Goal: Task Accomplishment & Management: Manage account settings

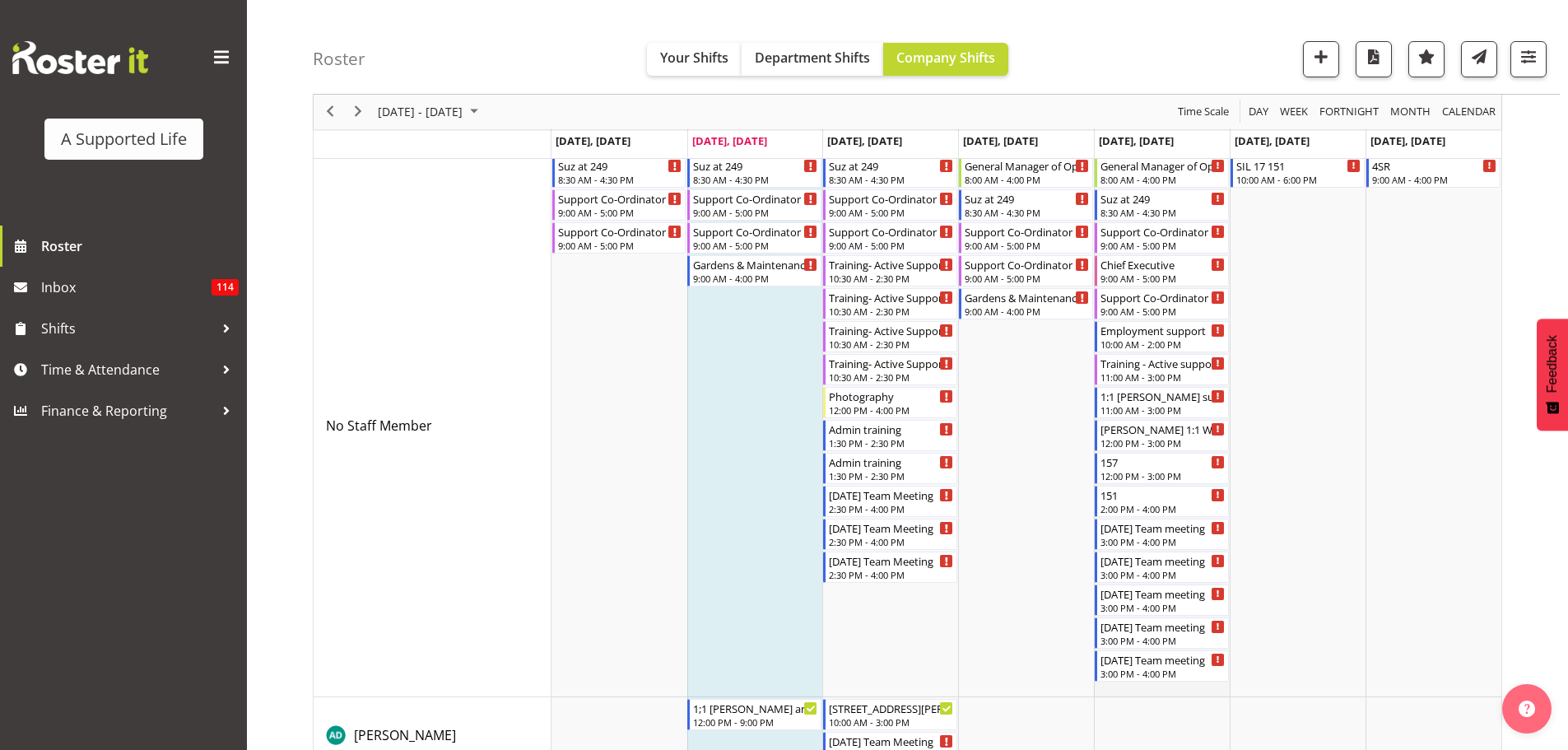
scroll to position [494, 0]
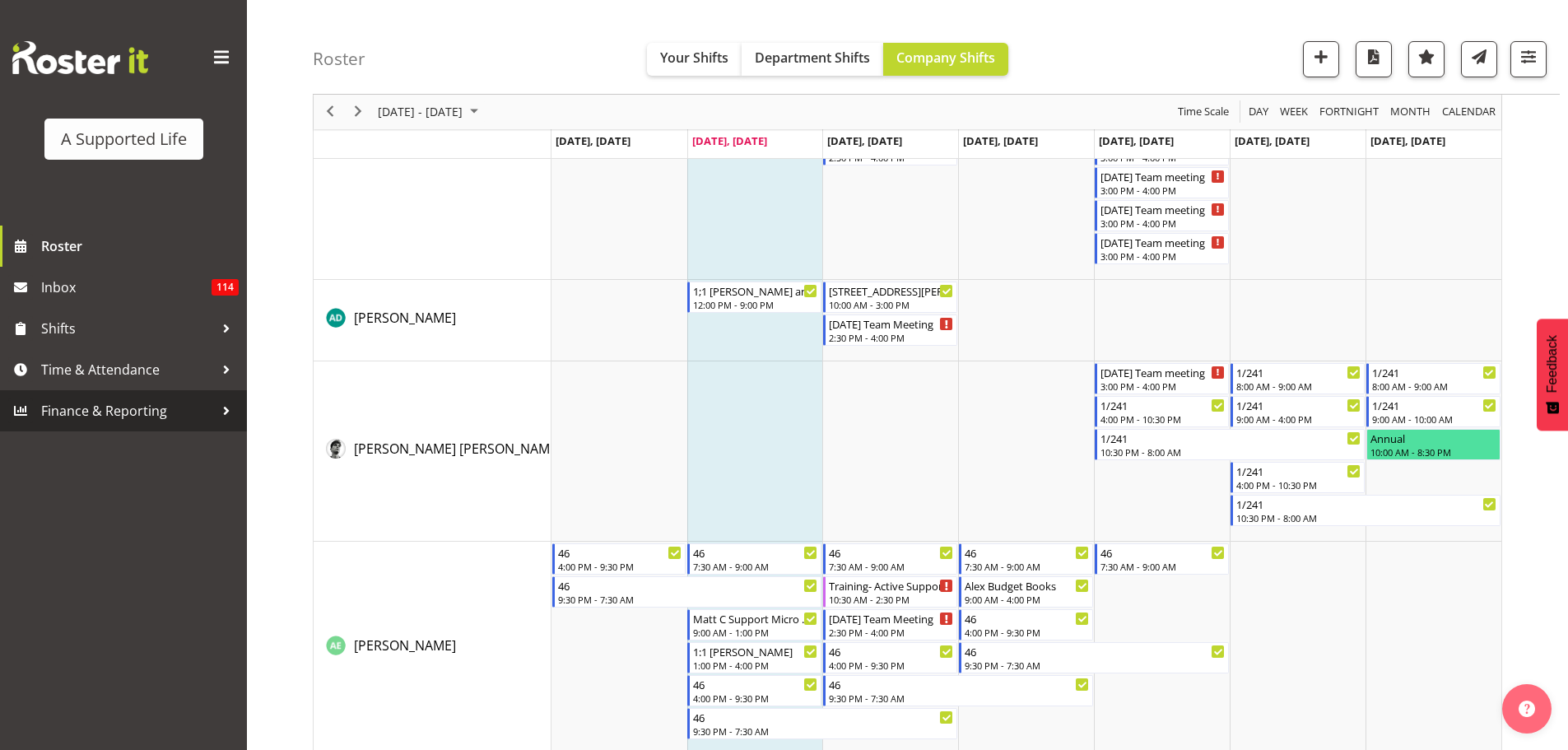
click at [106, 409] on span "Finance & Reporting" at bounding box center [127, 410] width 173 height 24
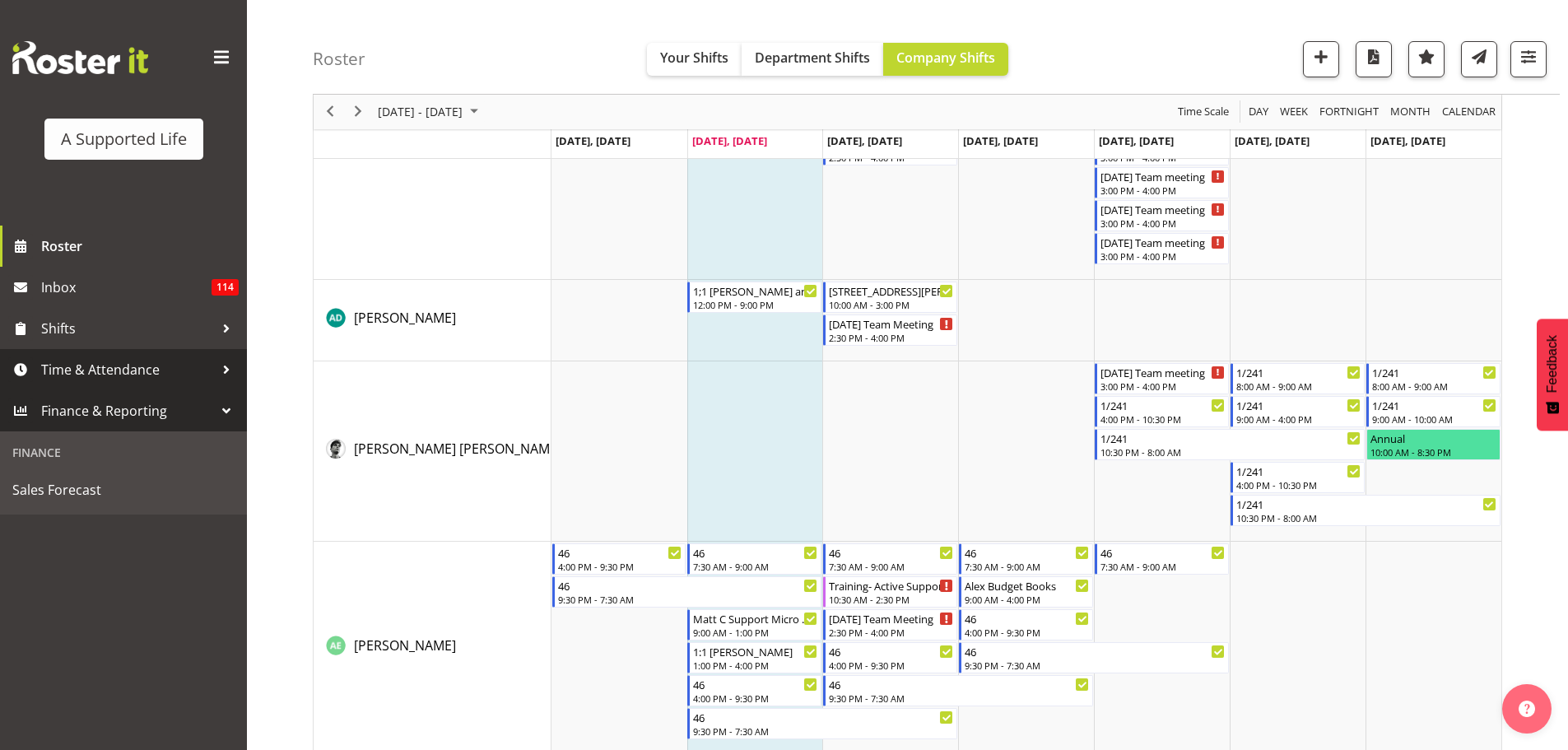
click at [113, 382] on span "Time & Attendance" at bounding box center [127, 369] width 173 height 24
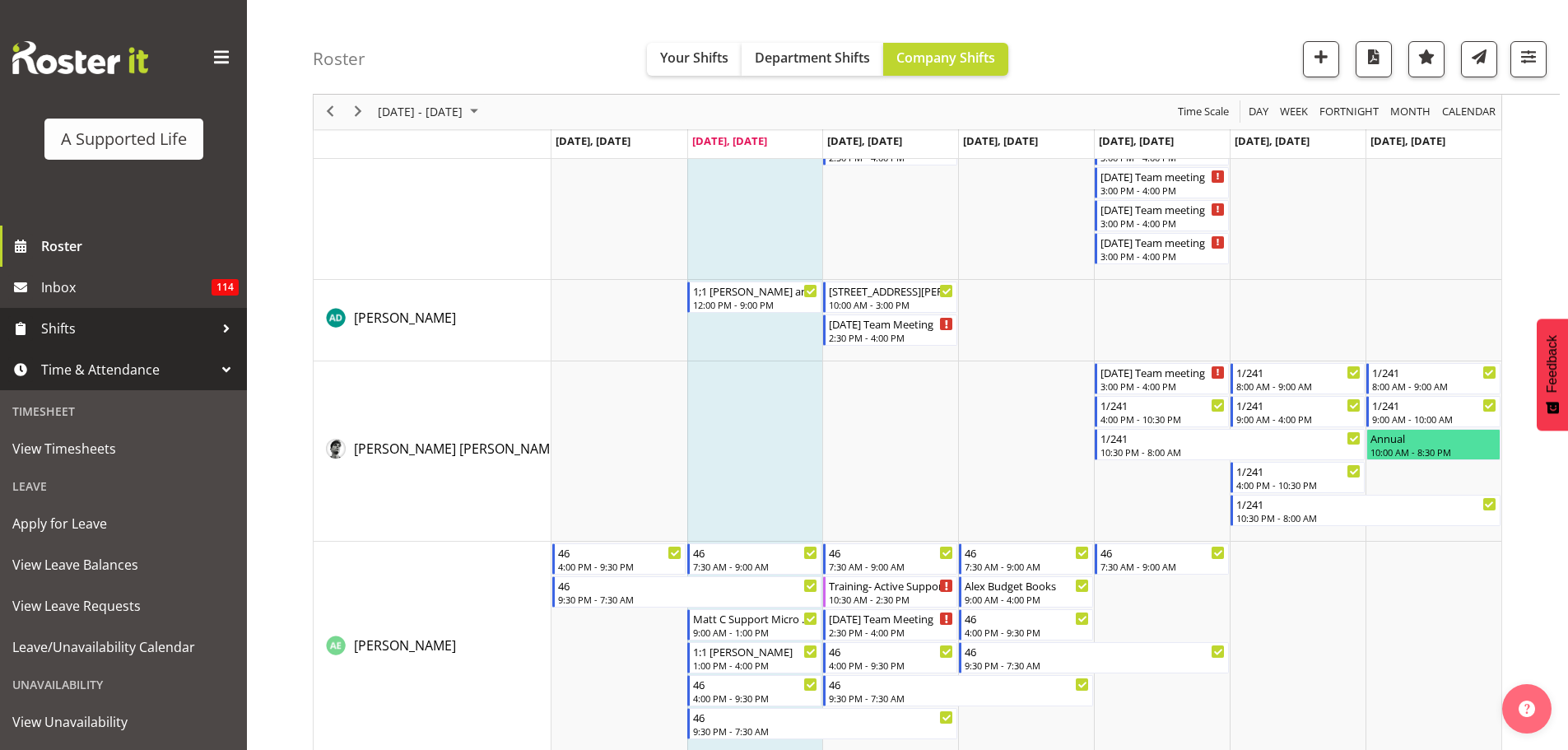
click at [119, 335] on span "Shifts" at bounding box center [127, 328] width 173 height 24
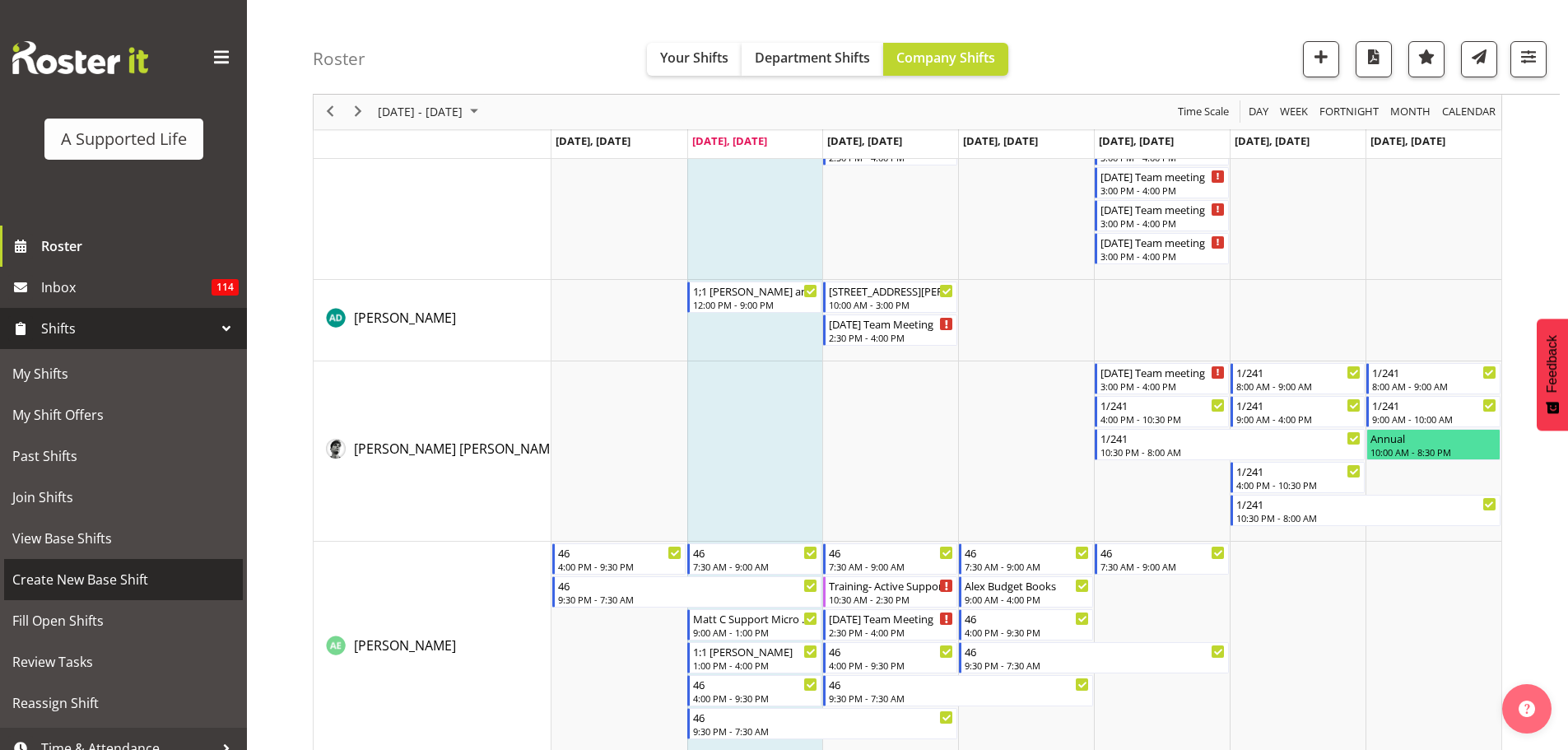
click at [79, 586] on span "Create New Base Shift" at bounding box center [123, 580] width 223 height 24
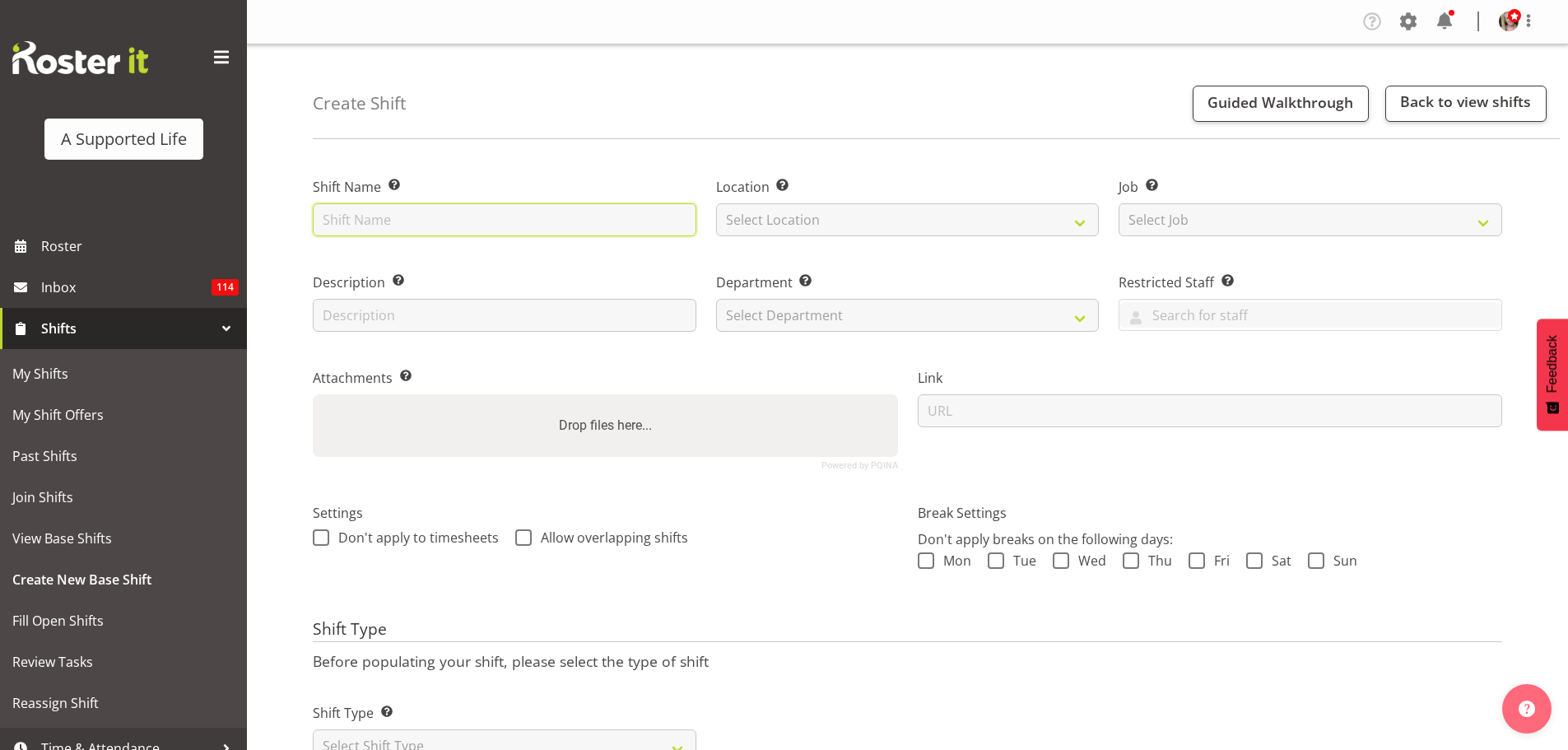
click at [390, 217] on input "text" at bounding box center [503, 220] width 383 height 33
type input "Support Jonathan Appointment"
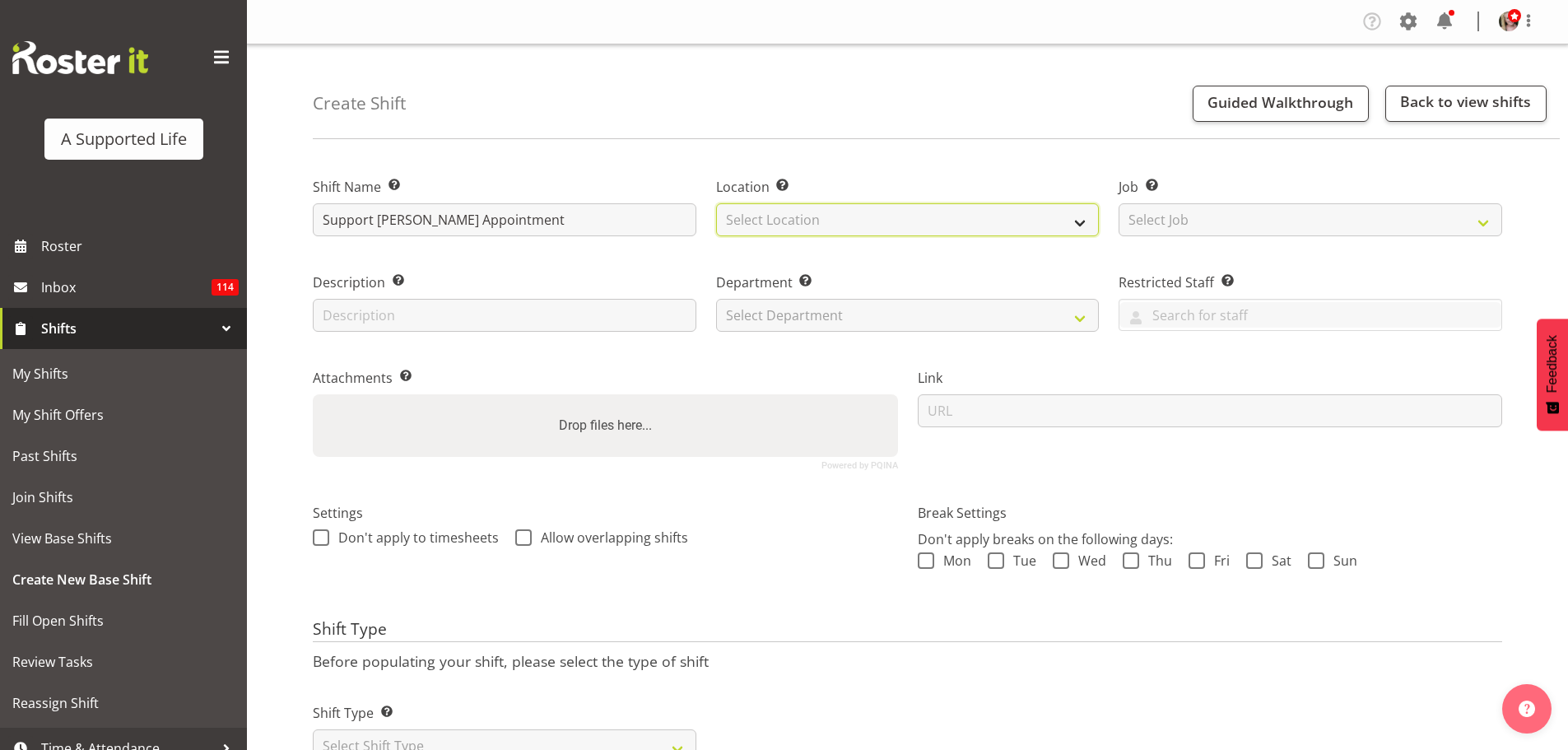
click at [750, 226] on select "Select Location" at bounding box center [907, 220] width 383 height 33
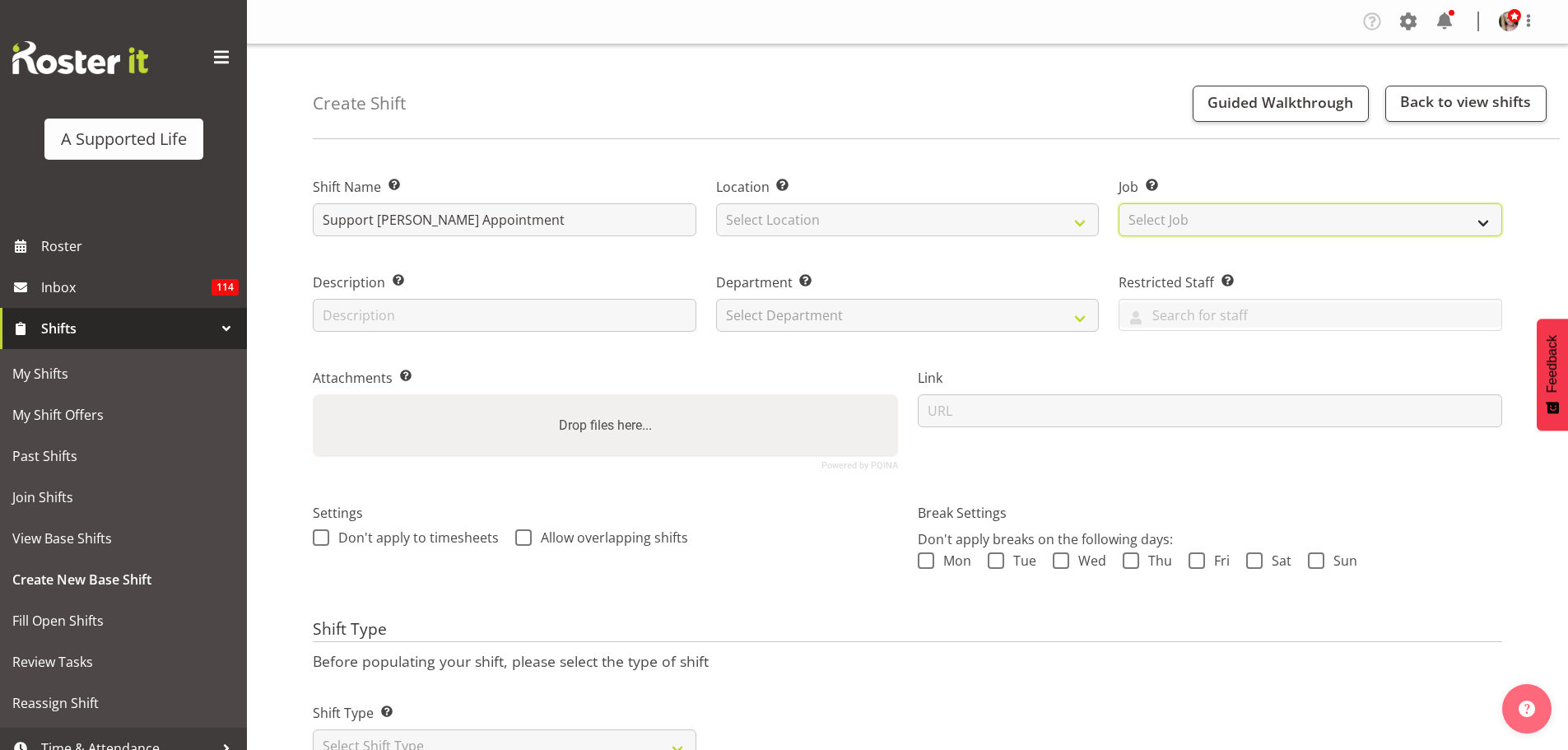
click at [1179, 213] on select "Select Job Create new job Accounts and Payroll Admin Support Aspirations and Su…" at bounding box center [1310, 220] width 383 height 33
select select "4112"
click at [1119, 203] on select "Select Job Create new job Accounts and Payroll Admin Support Aspirations and Su…" at bounding box center [1310, 220] width 383 height 33
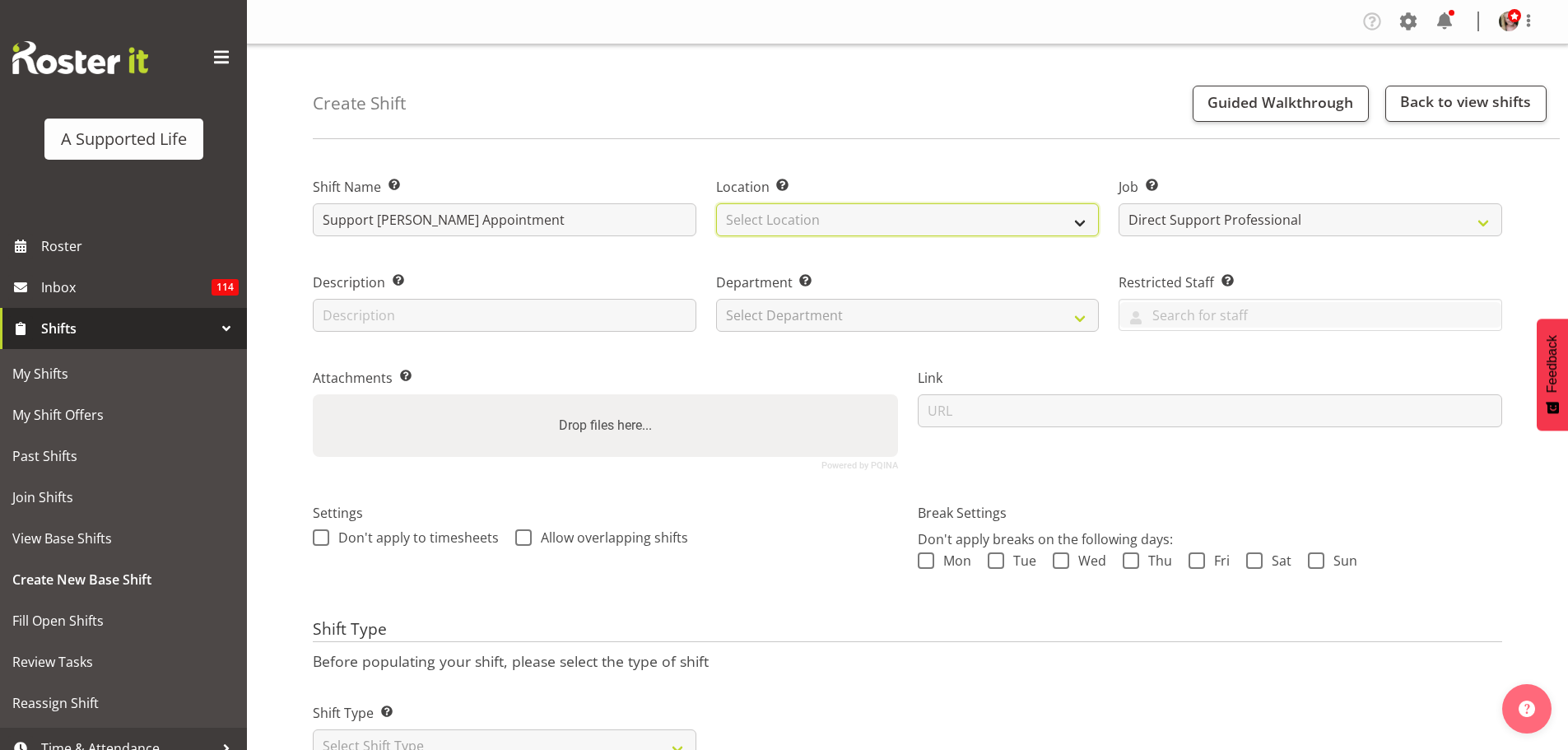
click at [852, 224] on select "Select Location 1.241 Edmonton Road 1/23 Taitua Drive 102 Lincoln Road 12b Cole…" at bounding box center [907, 220] width 383 height 33
select select "490"
click at [716, 203] on select "Select Location 1.241 Edmonton Road 1/23 Taitua Drive 102 Lincoln Road 12b Cole…" at bounding box center [907, 220] width 383 height 33
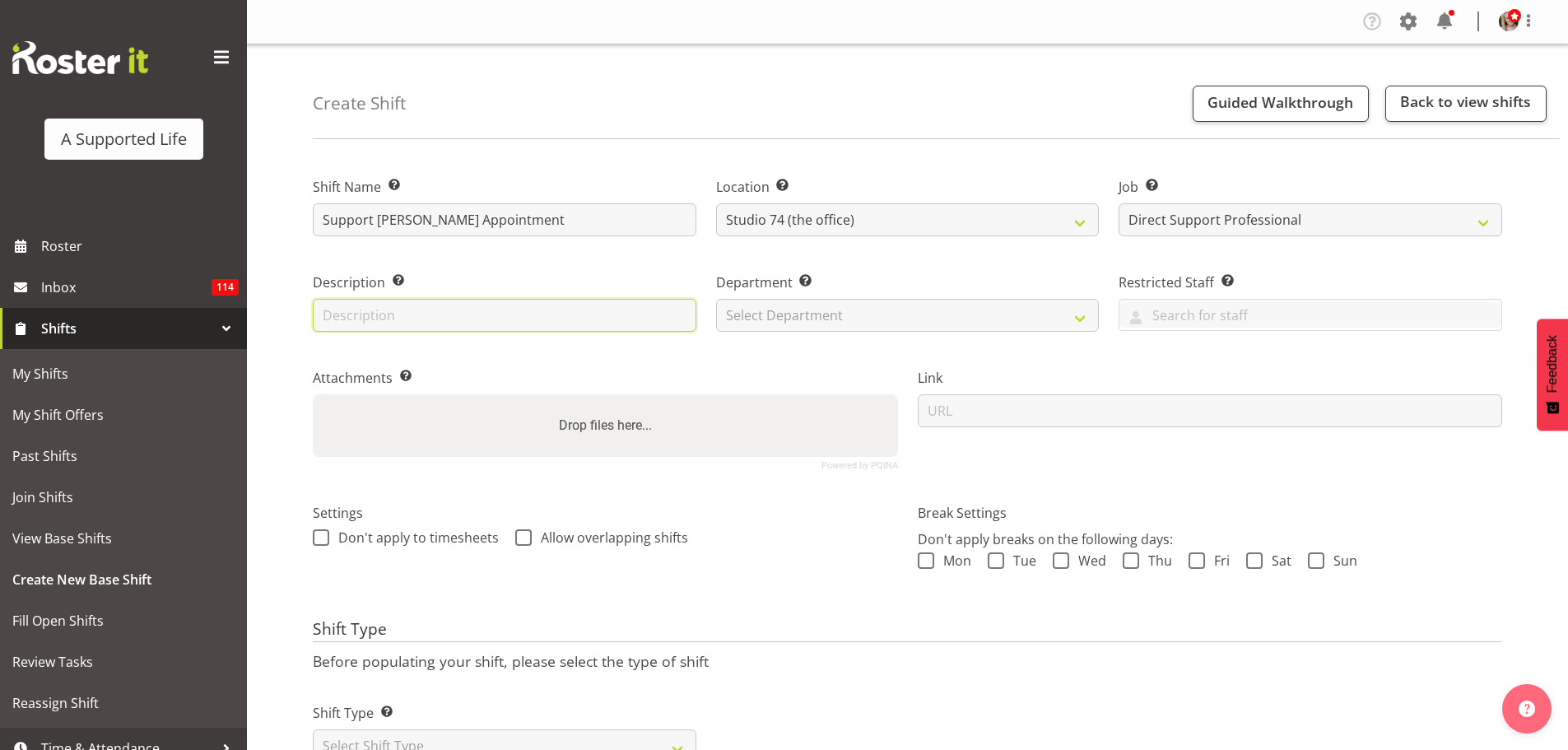
click at [401, 318] on input "text" at bounding box center [503, 315] width 383 height 33
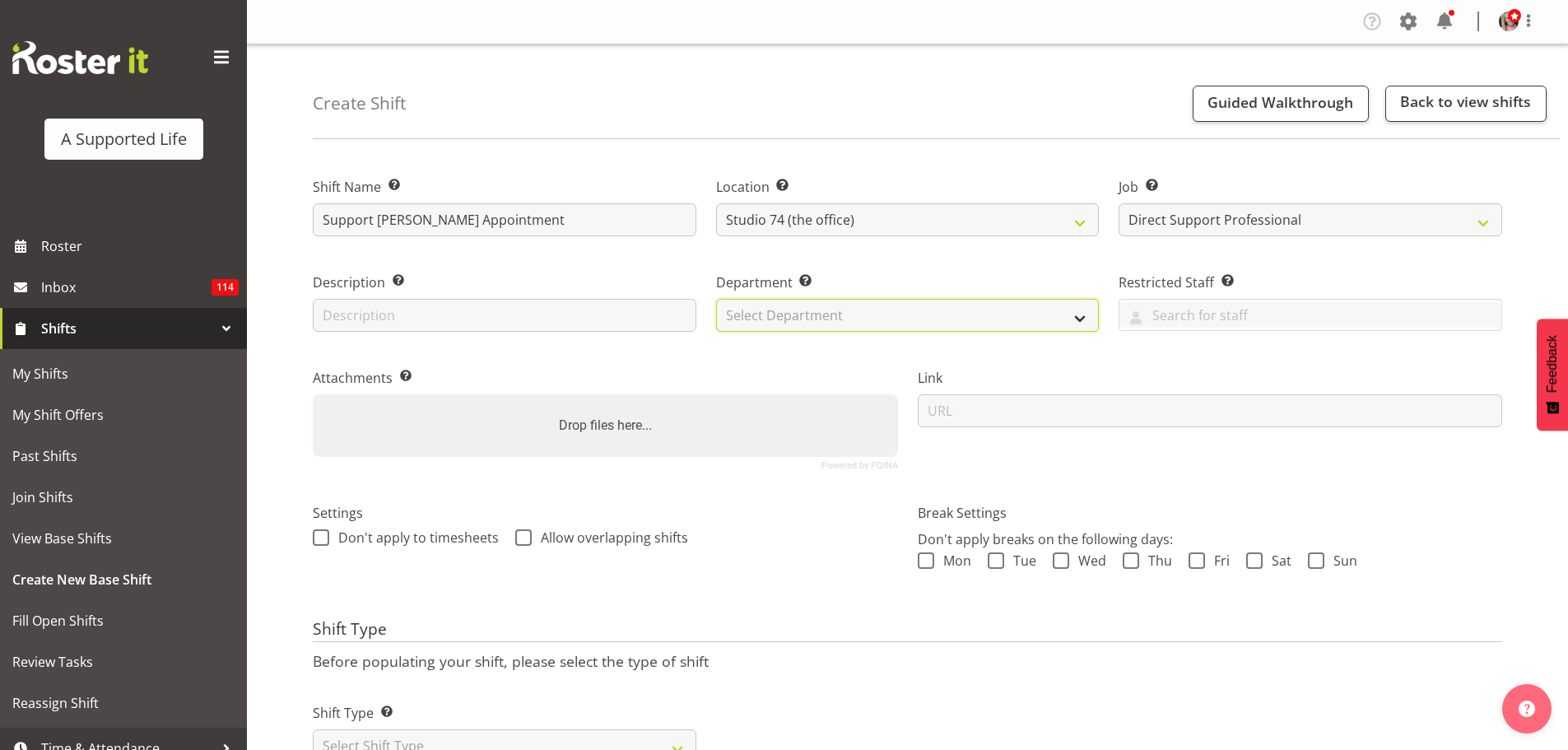
click at [818, 320] on select "Select Department Direct Support Office Crew Other two4nine" at bounding box center [907, 315] width 383 height 33
select select "564"
click at [716, 299] on select "Select Department Direct Support Office Crew Other two4nine" at bounding box center [907, 315] width 383 height 33
click at [997, 557] on span at bounding box center [996, 561] width 17 height 17
click at [997, 557] on input "Tue" at bounding box center [993, 561] width 10 height 10
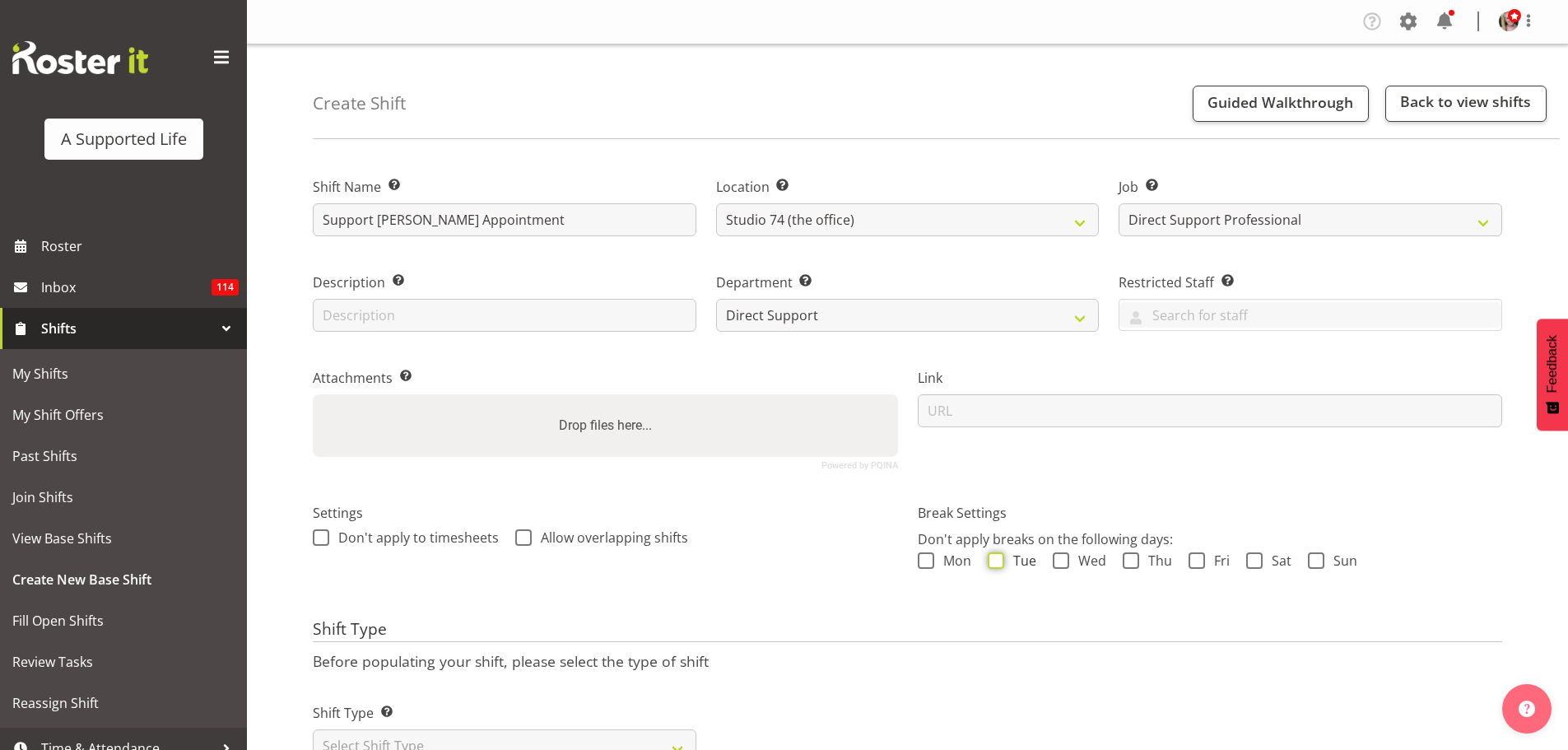
checkbox input "true"
click at [524, 539] on span at bounding box center [523, 537] width 17 height 17
click at [524, 539] on input "Allow overlapping shifts" at bounding box center [520, 537] width 10 height 10
checkbox input "true"
click at [1001, 561] on span at bounding box center [996, 561] width 17 height 17
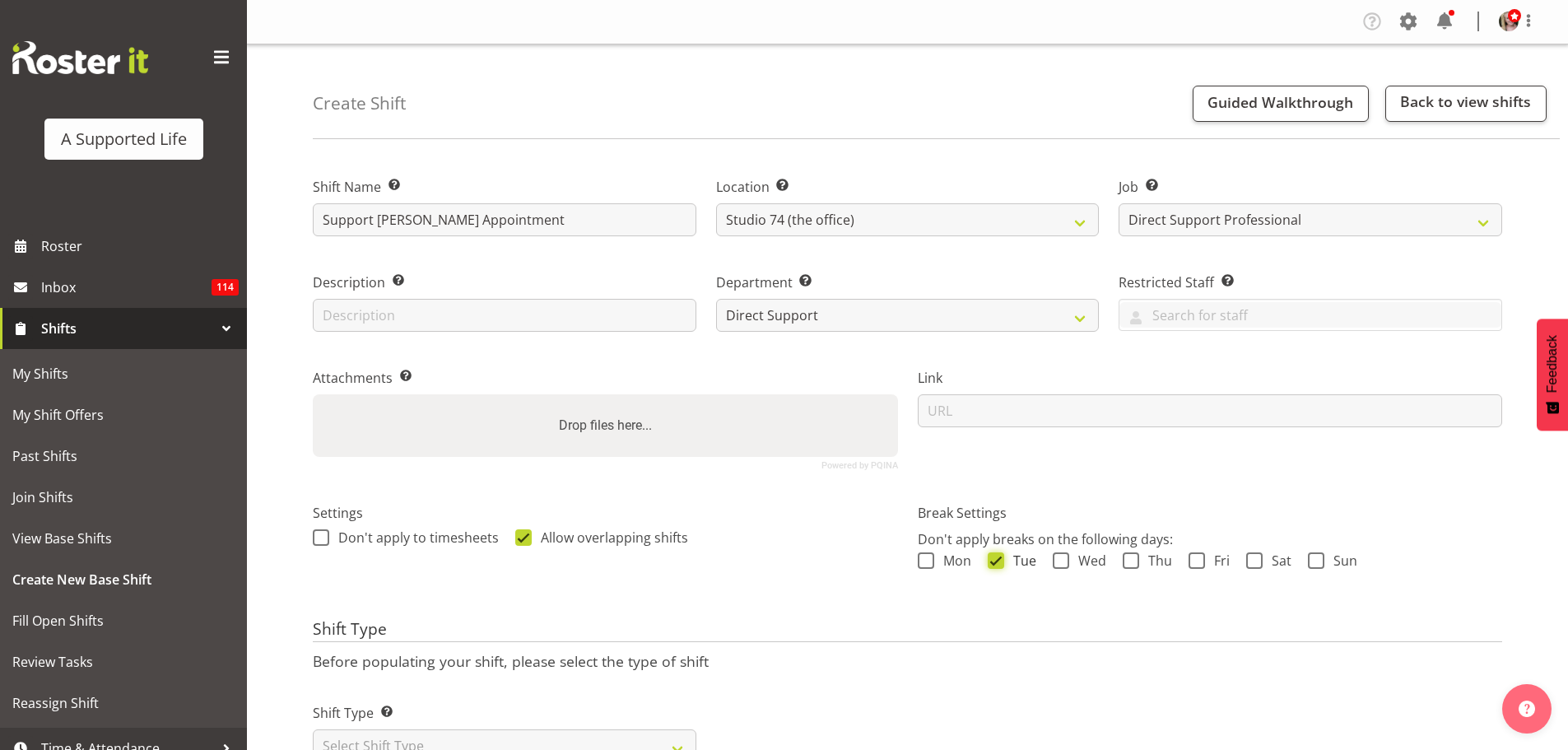
click at [998, 561] on input "Tue" at bounding box center [993, 561] width 10 height 10
checkbox input "false"
click at [1192, 563] on span at bounding box center [1196, 561] width 17 height 17
click at [1192, 563] on input "Fri" at bounding box center [1194, 561] width 10 height 10
checkbox input "true"
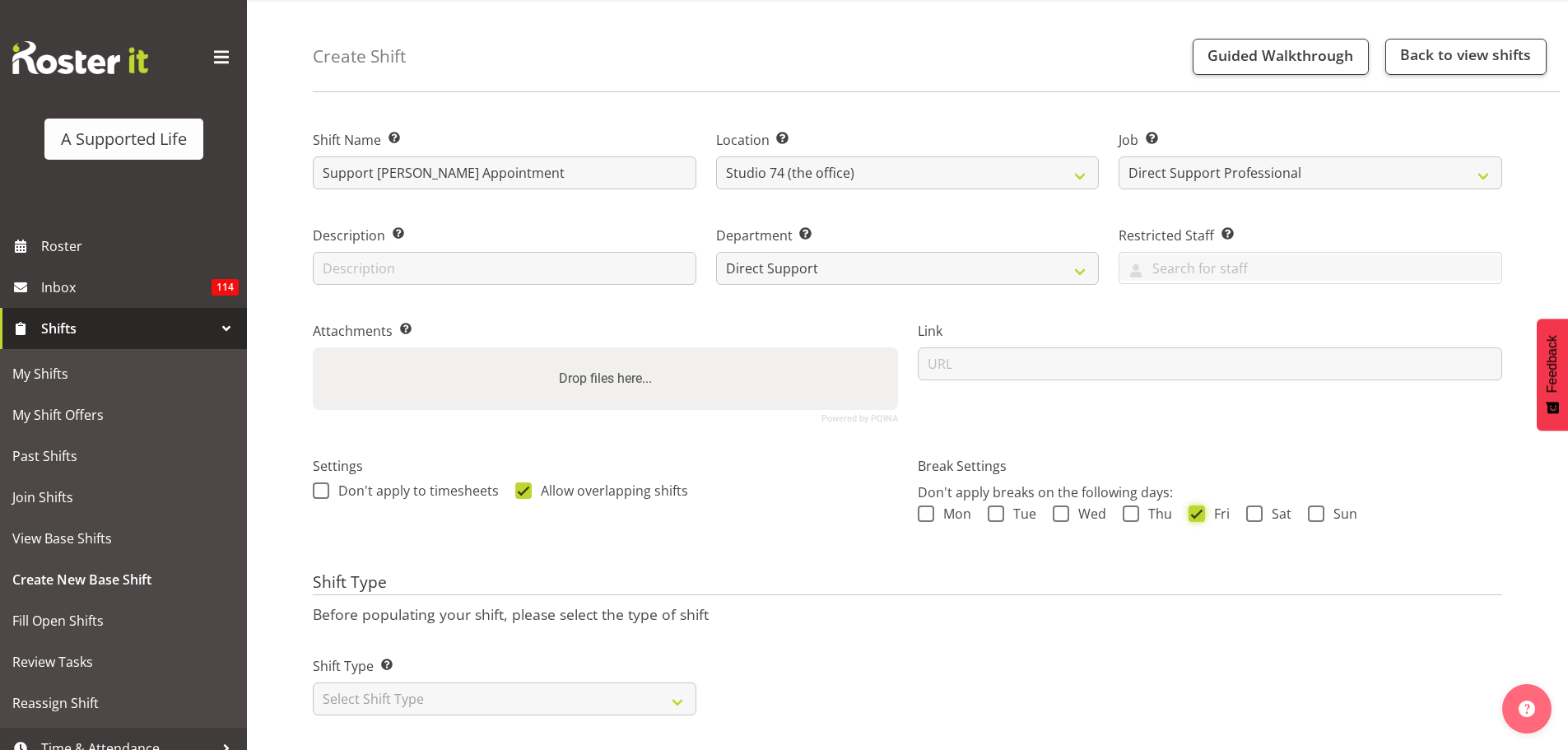
scroll to position [72, 0]
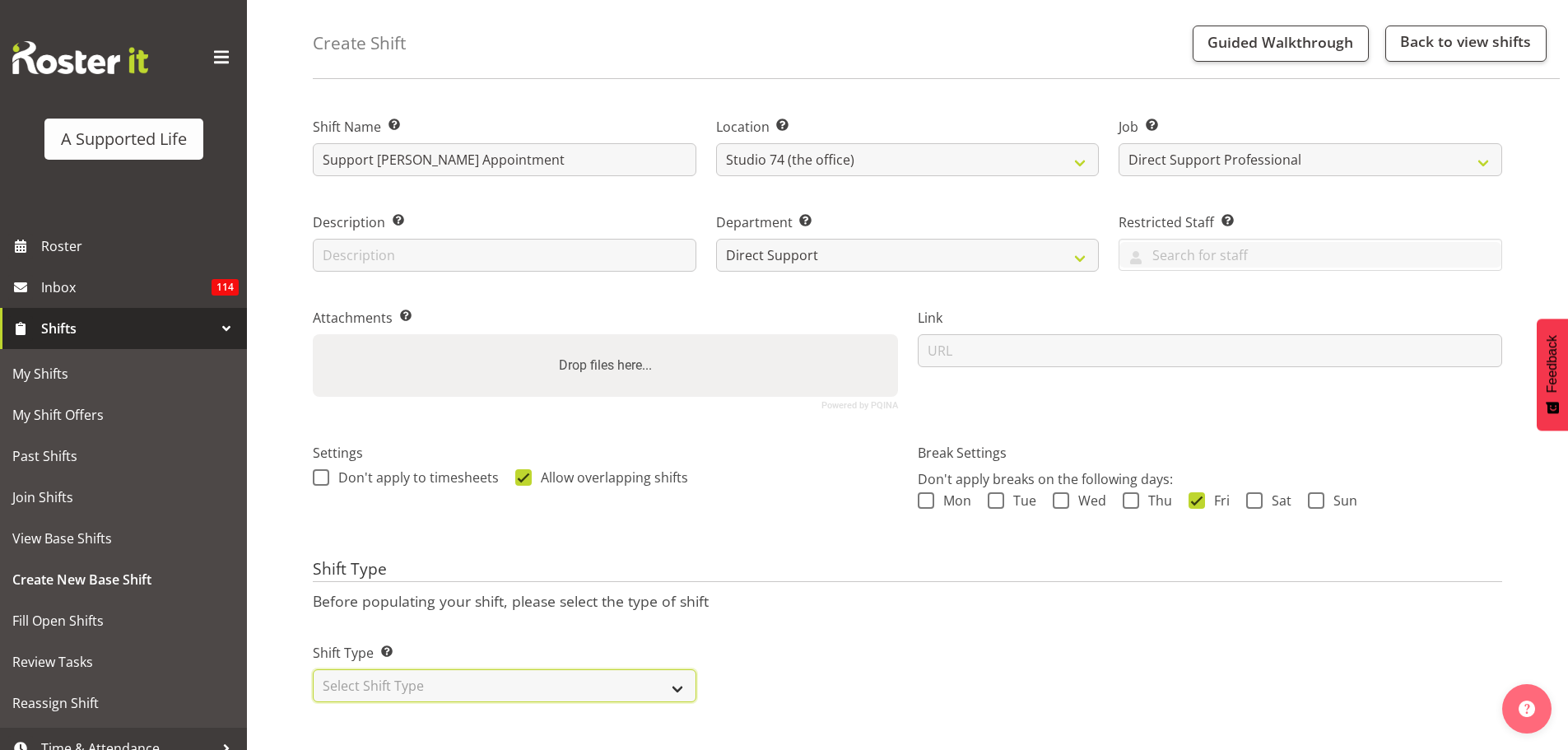
click at [404, 684] on select "Select Shift Type One Off Shift Recurring Shift Rotating Shift" at bounding box center [503, 686] width 383 height 33
select select "one_off"
click at [312, 670] on select "Select Shift Type One Off Shift Recurring Shift Rotating Shift" at bounding box center [503, 686] width 383 height 33
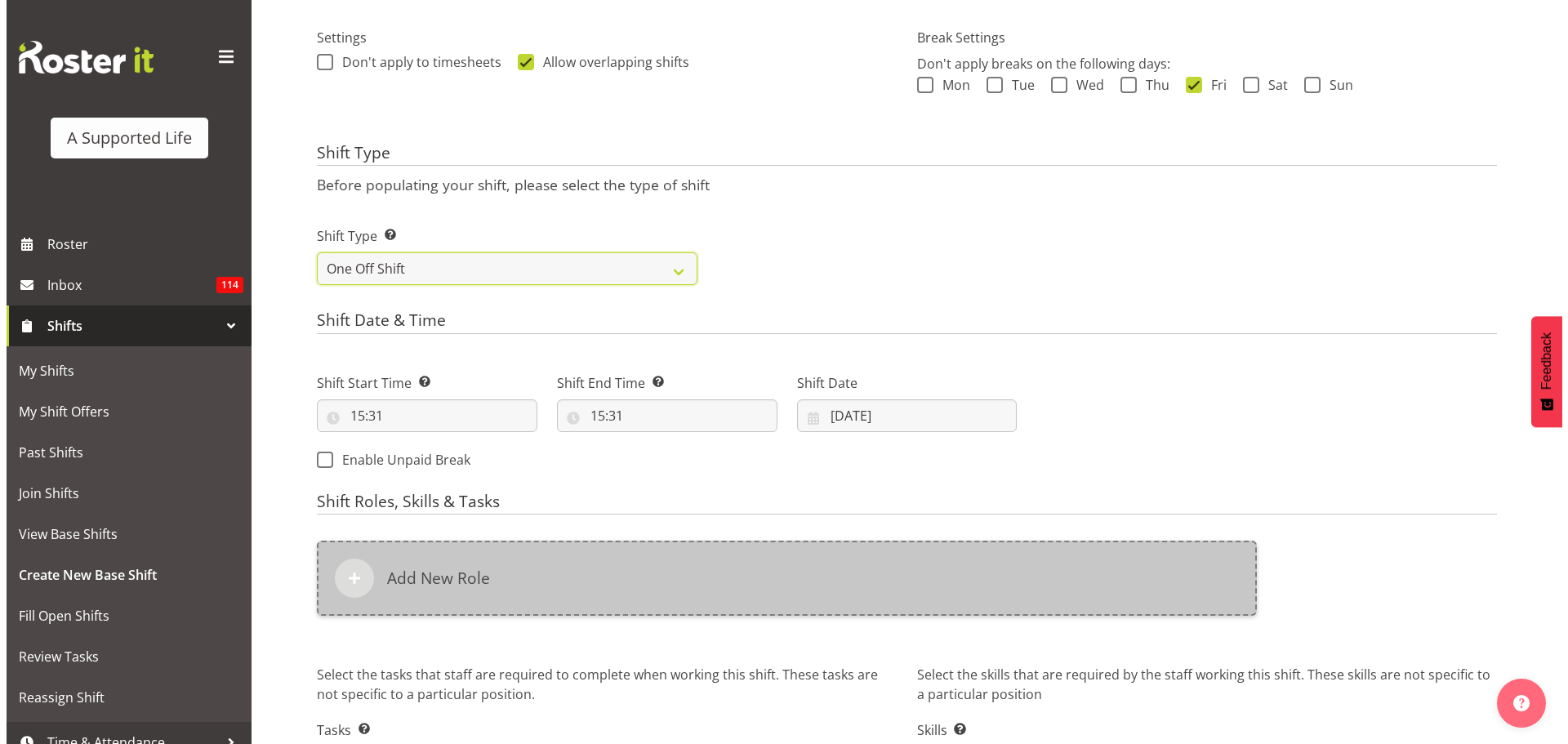
scroll to position [481, 0]
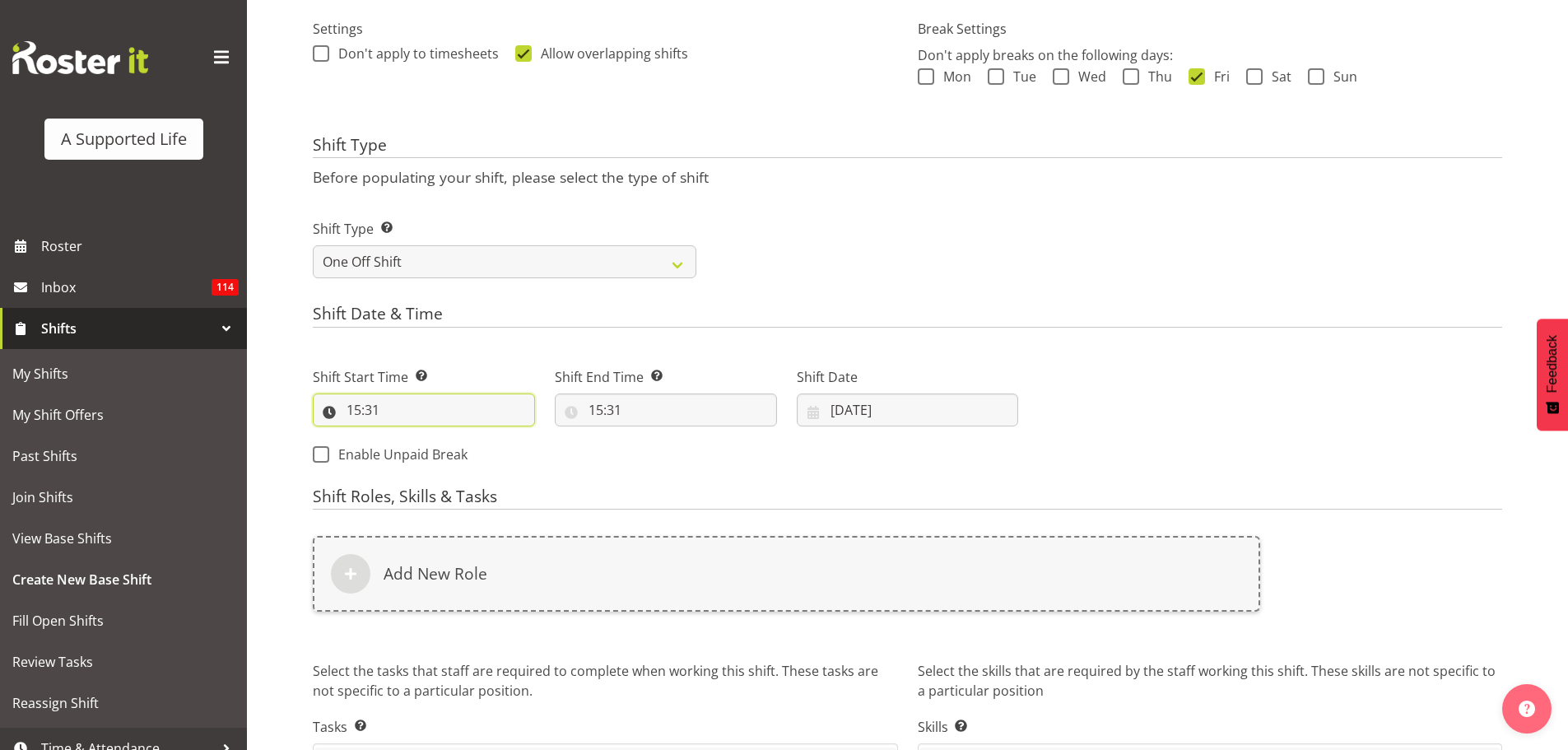
click at [361, 396] on input "15:31" at bounding box center [423, 410] width 223 height 33
click at [414, 465] on select "00 01 02 03 04 05 06 07 08 09 10 11 12 13 14 15 16 17 18 19 20 21 22 23" at bounding box center [425, 453] width 37 height 33
select select "8"
click at [407, 437] on select "00 01 02 03 04 05 06 07 08 09 10 11 12 13 14 15 16 17 18 19 20 21 22 23" at bounding box center [425, 453] width 37 height 33
type input "08:31"
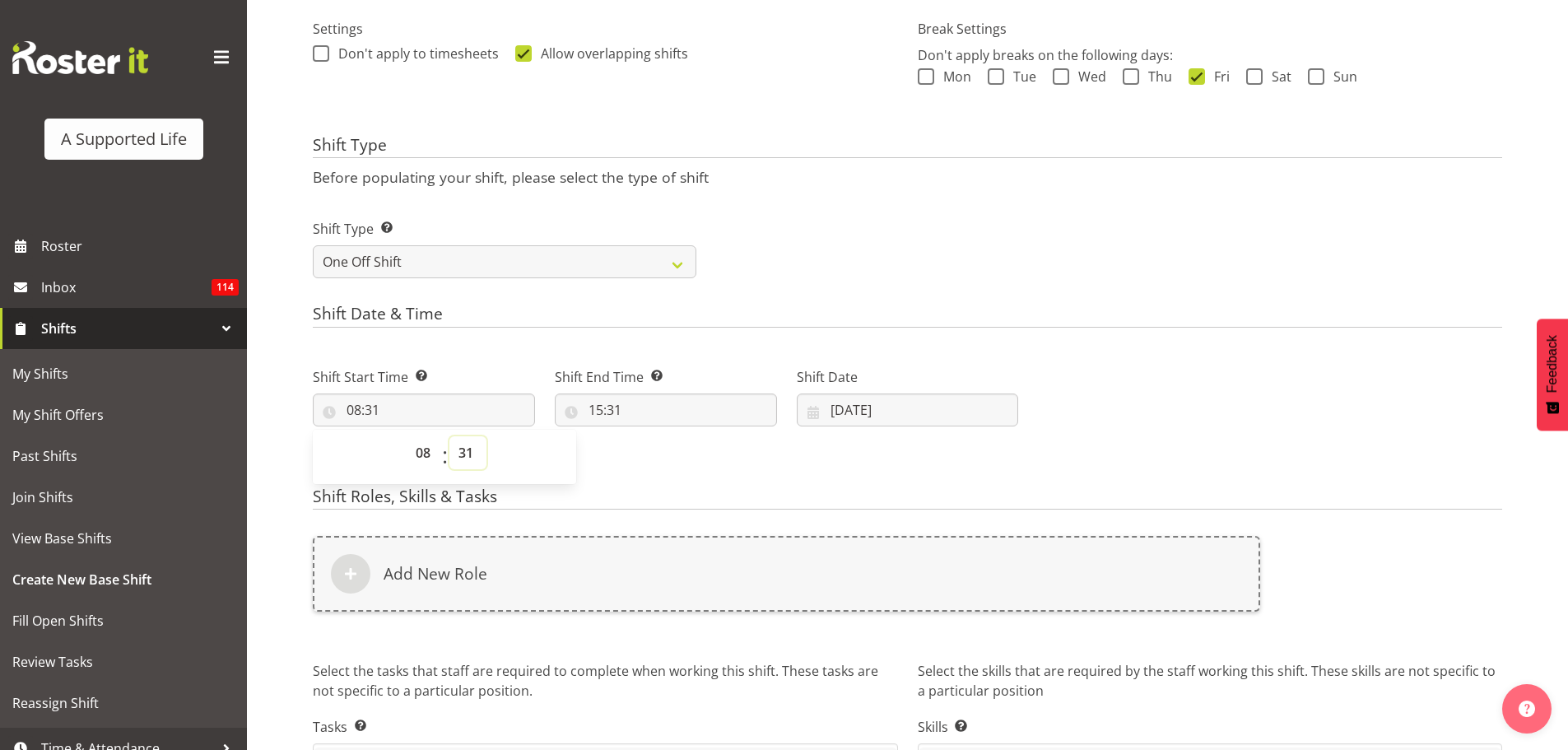
click at [462, 459] on select "00 01 02 03 04 05 06 07 08 09 10 11 12 13 14 15 16 17 18 19 20 21 22 23 24 25 2…" at bounding box center [468, 453] width 37 height 33
select select "0"
click at [449, 437] on select "00 01 02 03 04 05 06 07 08 09 10 11 12 13 14 15 16 17 18 19 20 21 22 23 24 25 2…" at bounding box center [468, 453] width 37 height 33
type input "08:00"
click at [728, 341] on div "Shift Date & Time Shift Start Time Set the time of the day you wish this shift …" at bounding box center [907, 391] width 1189 height 173
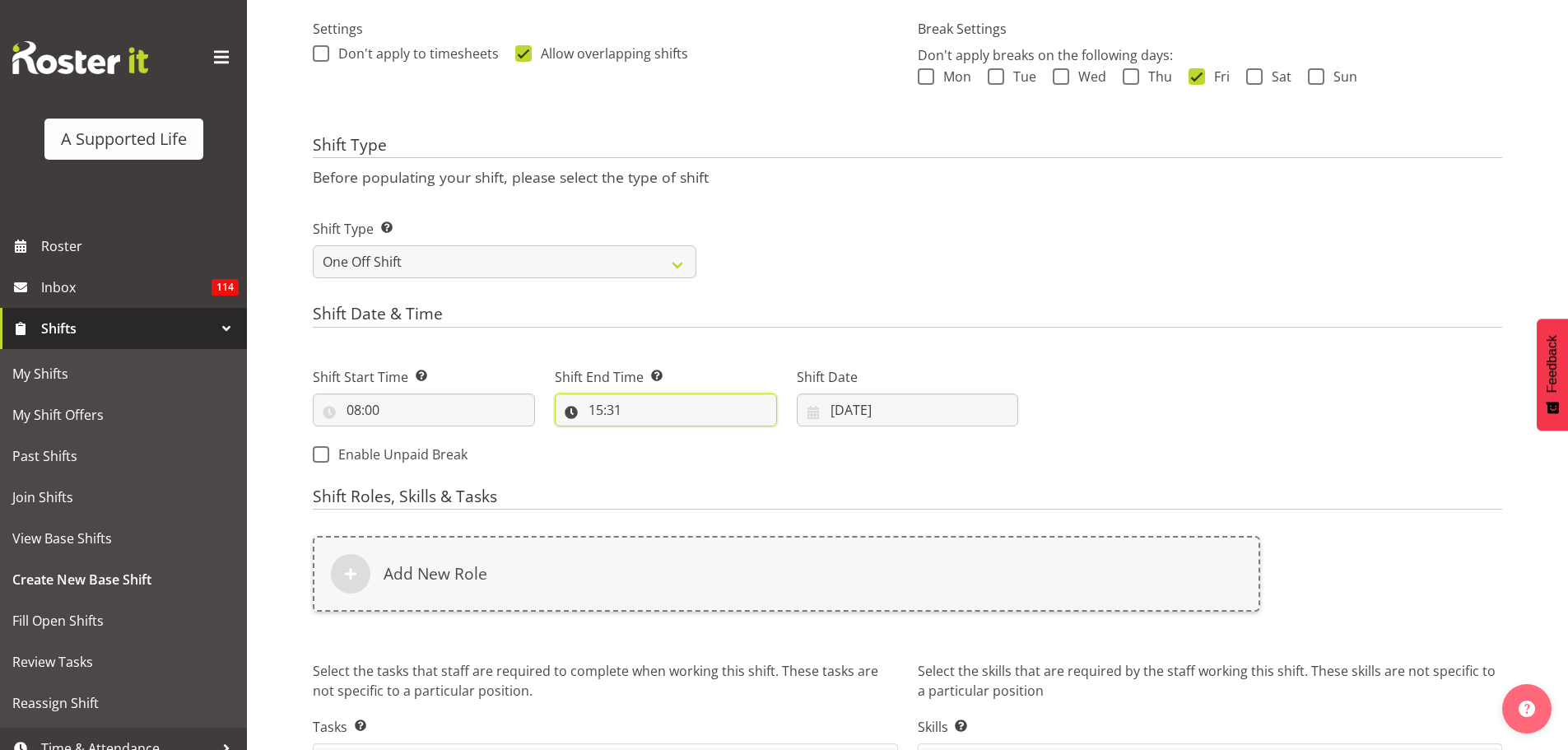
click at [598, 409] on input "15:31" at bounding box center [666, 410] width 223 height 33
click at [674, 456] on select "00 01 02 03 04 05 06 07 08 09 10 11 12 13 14 15 16 17 18 19 20 21 22 23" at bounding box center [667, 453] width 37 height 33
select select "9"
click at [648, 437] on select "00 01 02 03 04 05 06 07 08 09 10 11 12 13 14 15 16 17 18 19 20 21 22 23" at bounding box center [667, 453] width 37 height 33
type input "09:31"
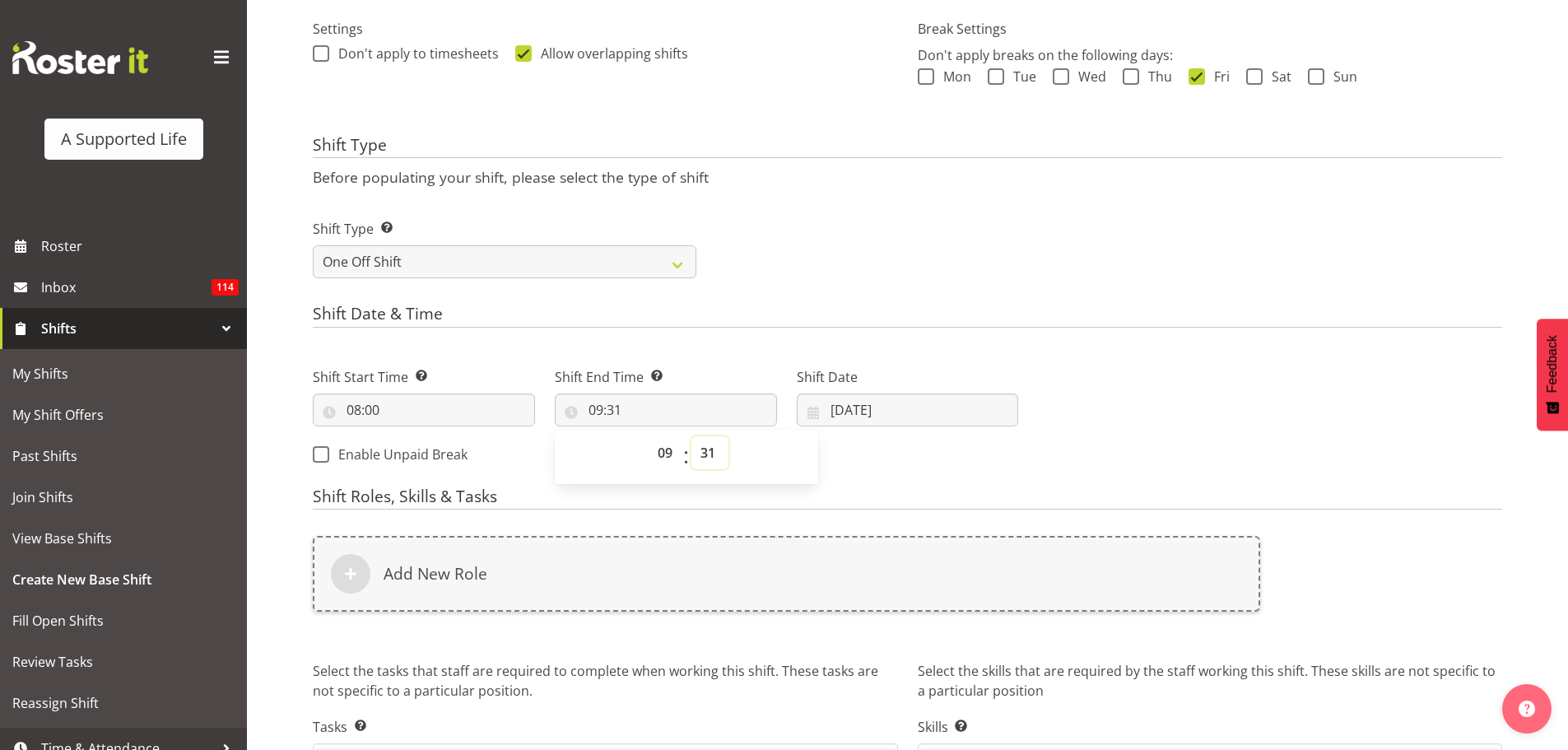
click at [716, 452] on select "00 01 02 03 04 05 06 07 08 09 10 11 12 13 14 15 16 17 18 19 20 21 22 23 24 25 2…" at bounding box center [709, 453] width 37 height 33
select select "0"
click at [691, 437] on select "00 01 02 03 04 05 06 07 08 09 10 11 12 13 14 15 16 17 18 19 20 21 22 23 24 25 2…" at bounding box center [709, 453] width 37 height 33
type input "09:00"
click at [925, 275] on div "Shift Type Shift Types: One Off – Select this if you would like a single shift …" at bounding box center [907, 242] width 1209 height 93
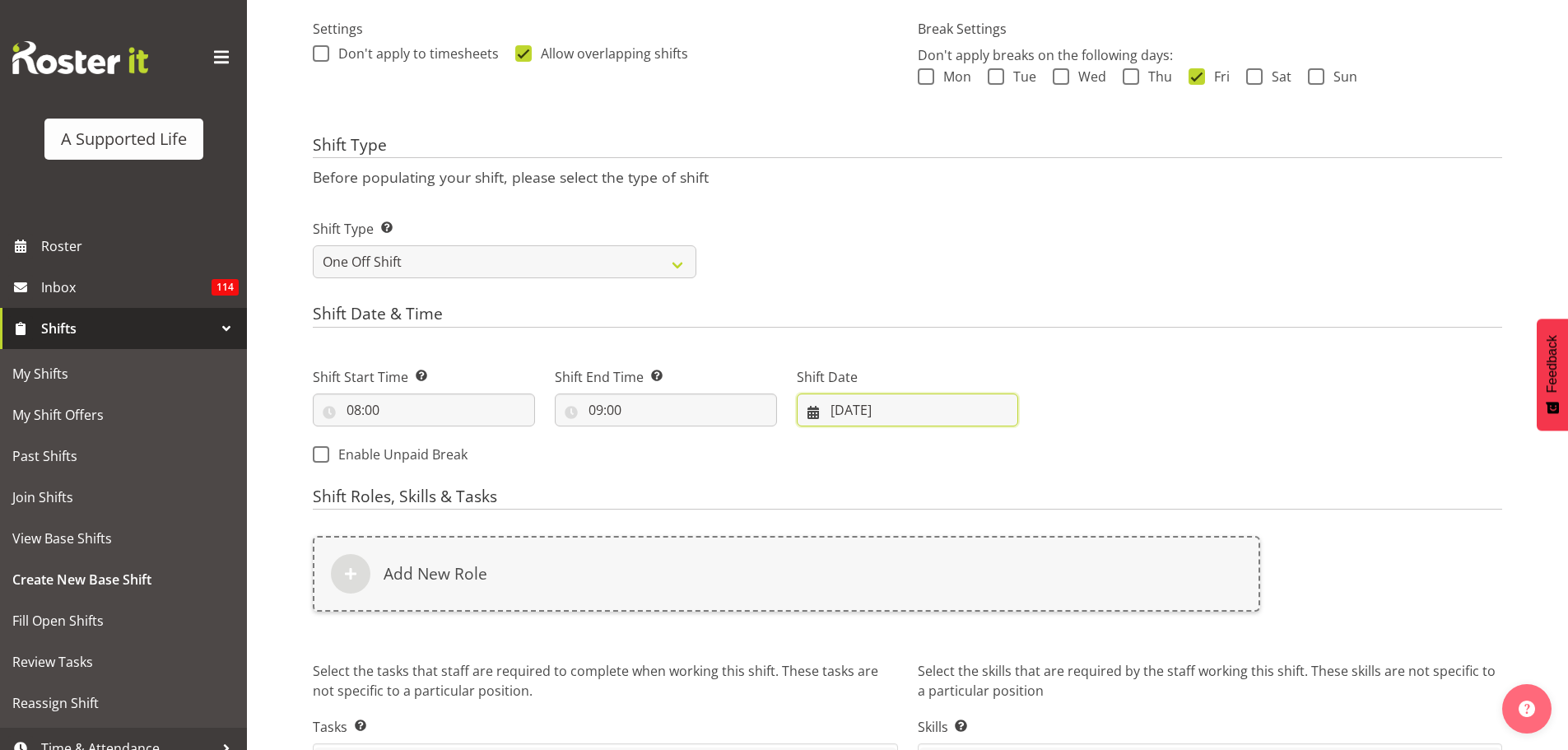
click at [875, 408] on input "26/08/2025" at bounding box center [907, 410] width 223 height 33
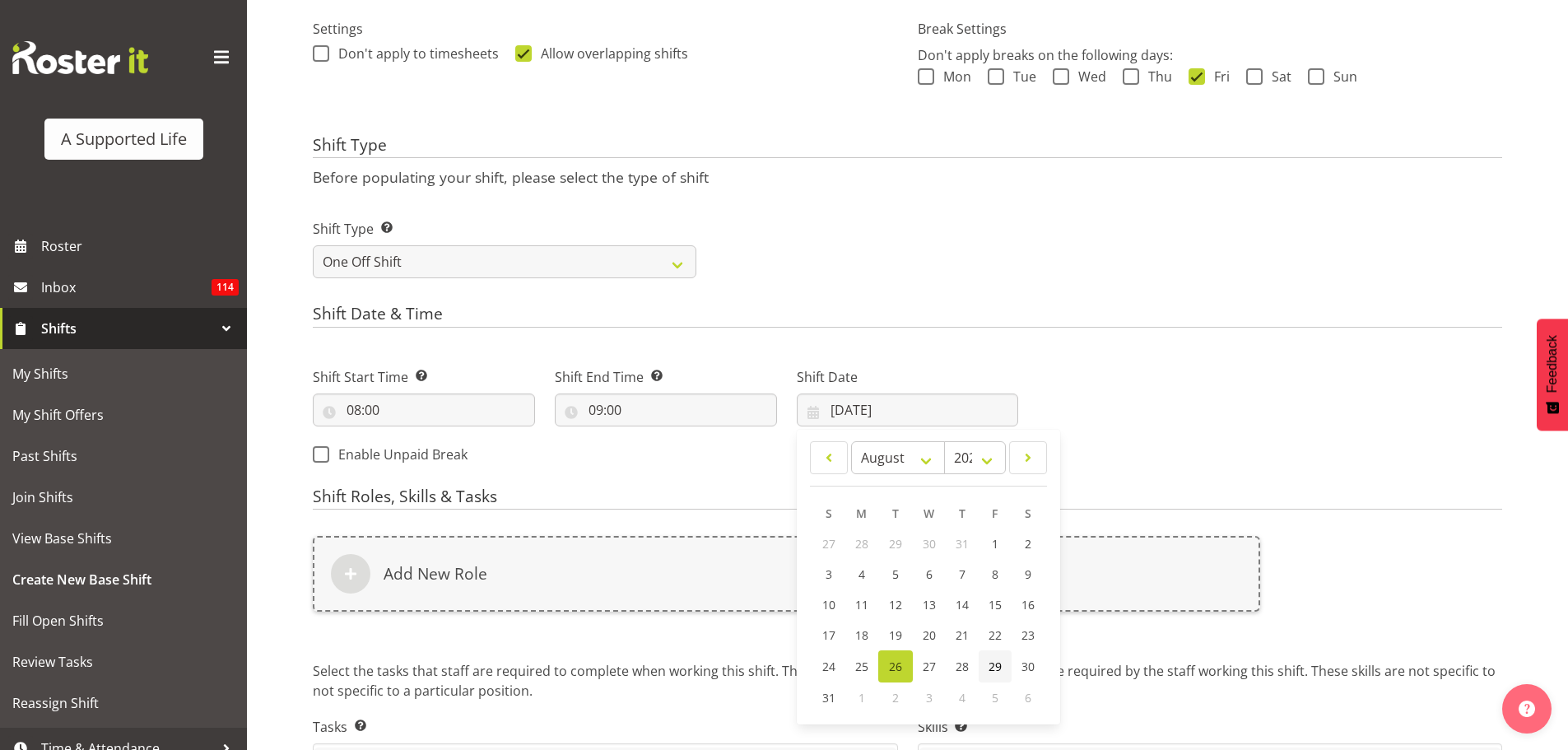
click at [987, 669] on link "29" at bounding box center [995, 666] width 33 height 32
type input "29/08/2025"
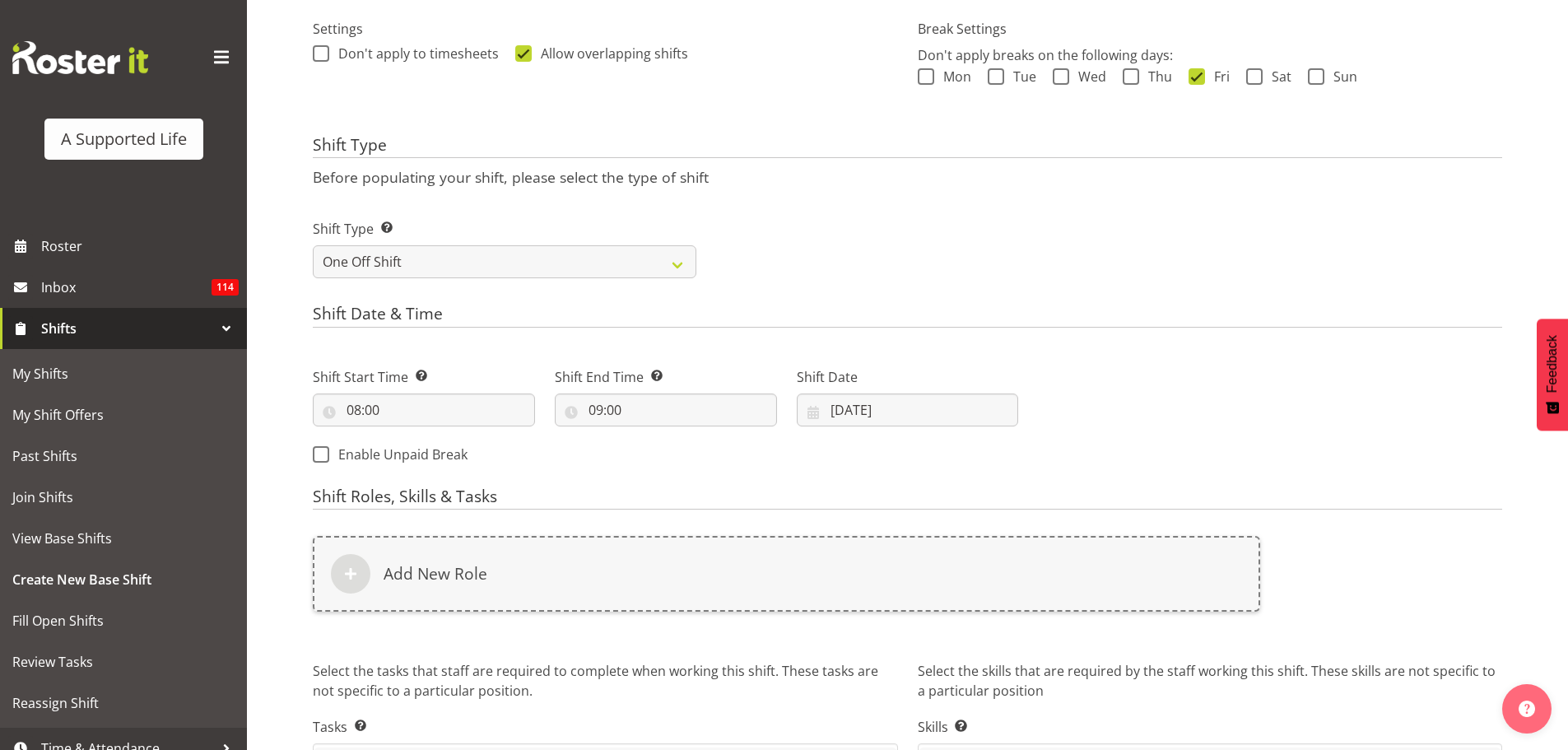
click at [1185, 394] on div "Next Shifts" at bounding box center [1270, 410] width 484 height 134
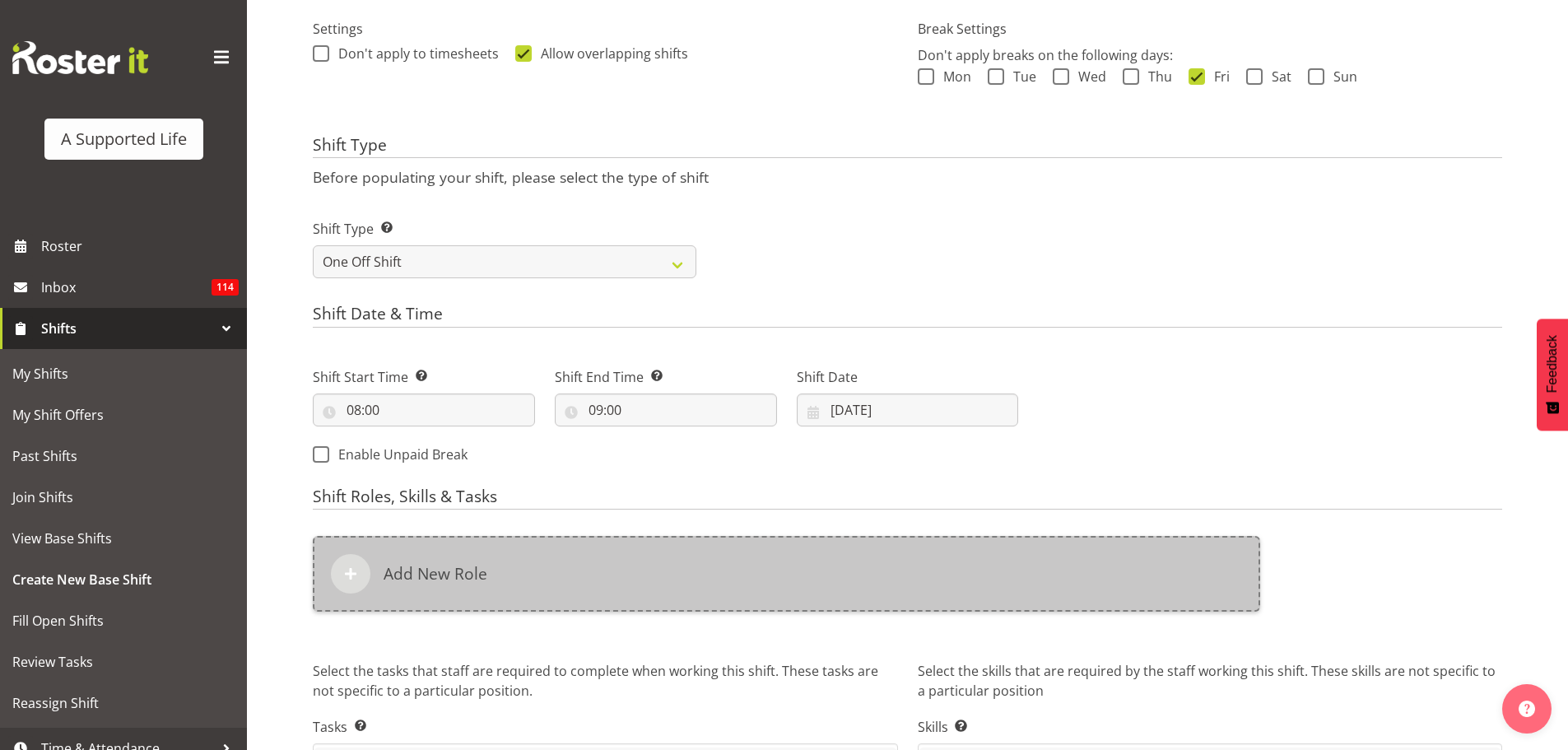
click at [551, 554] on div "Add New Role" at bounding box center [786, 574] width 948 height 76
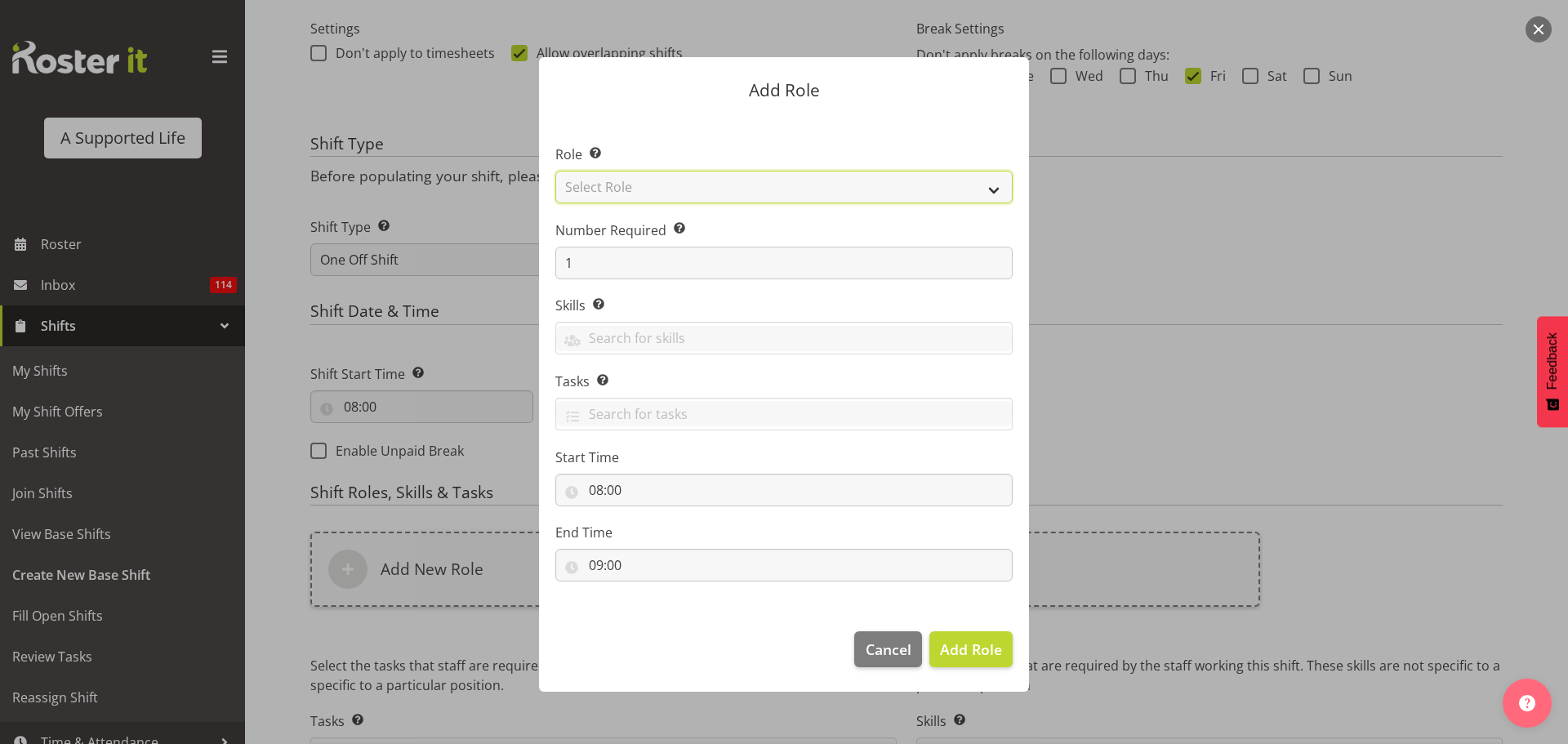
click at [624, 187] on select "Select Role Accounts and Payroll Admin Support Aspirations & Support Facilitato…" at bounding box center [784, 187] width 457 height 33
select select "519"
click at [555, 171] on select "Select Role Accounts and Payroll Admin Support Aspirations & Support Facilitato…" at bounding box center [784, 187] width 457 height 33
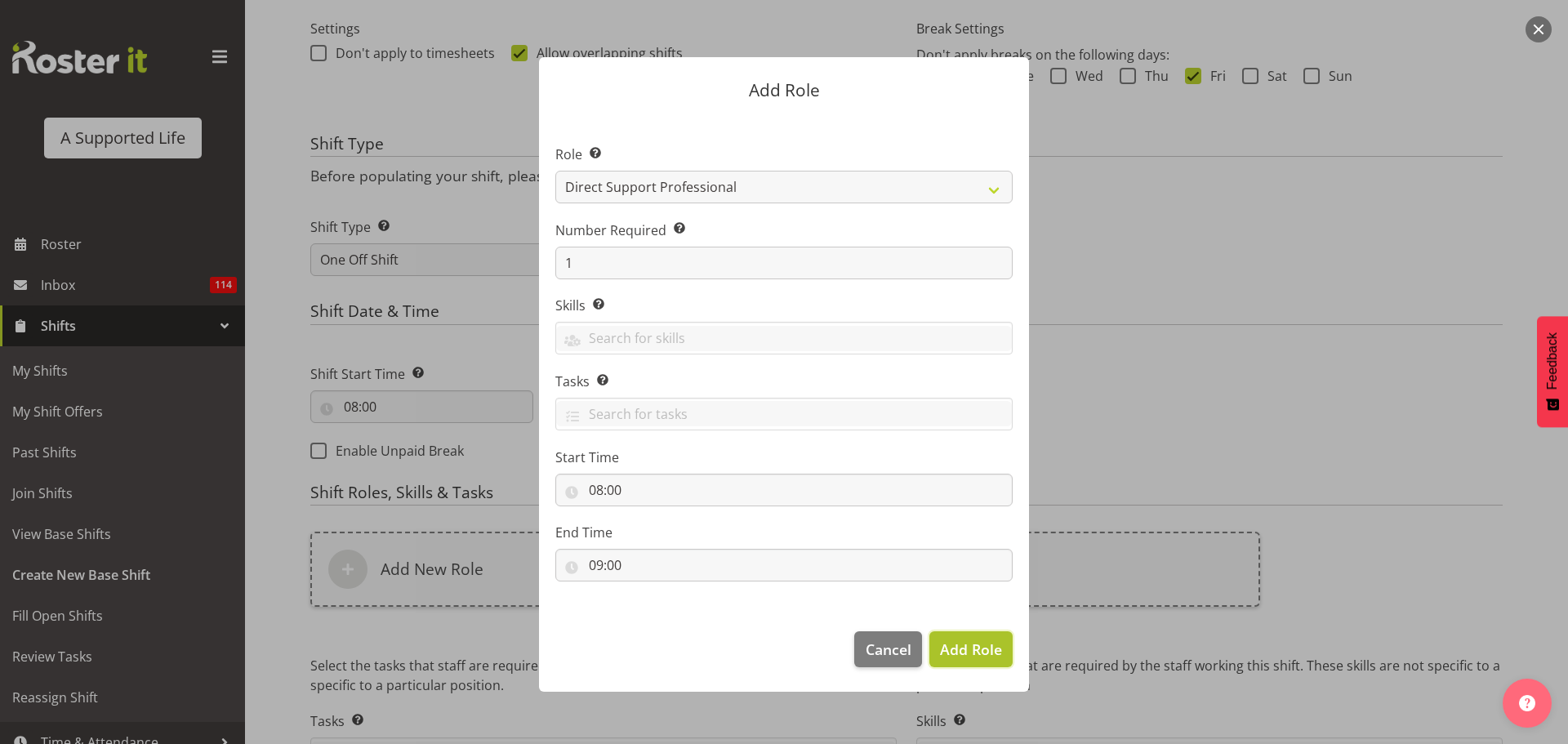
click at [952, 656] on span "Add Role" at bounding box center [971, 649] width 62 height 20
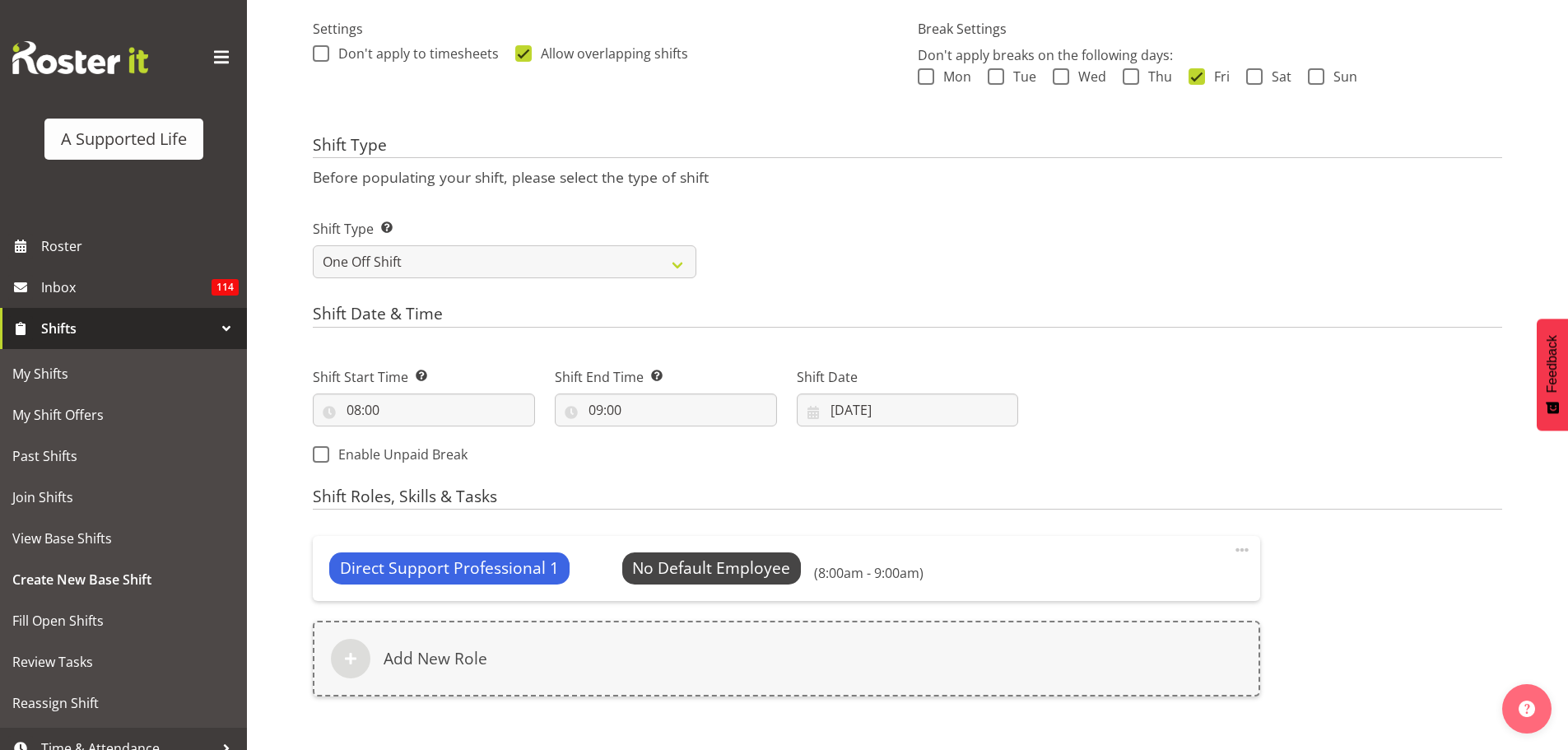
click at [678, 549] on div "Direct Support Professional 1 No Default Employee Select Employee (8:00am - 9:0…" at bounding box center [786, 568] width 948 height 65
click at [684, 563] on span "Select Employee" at bounding box center [711, 568] width 123 height 24
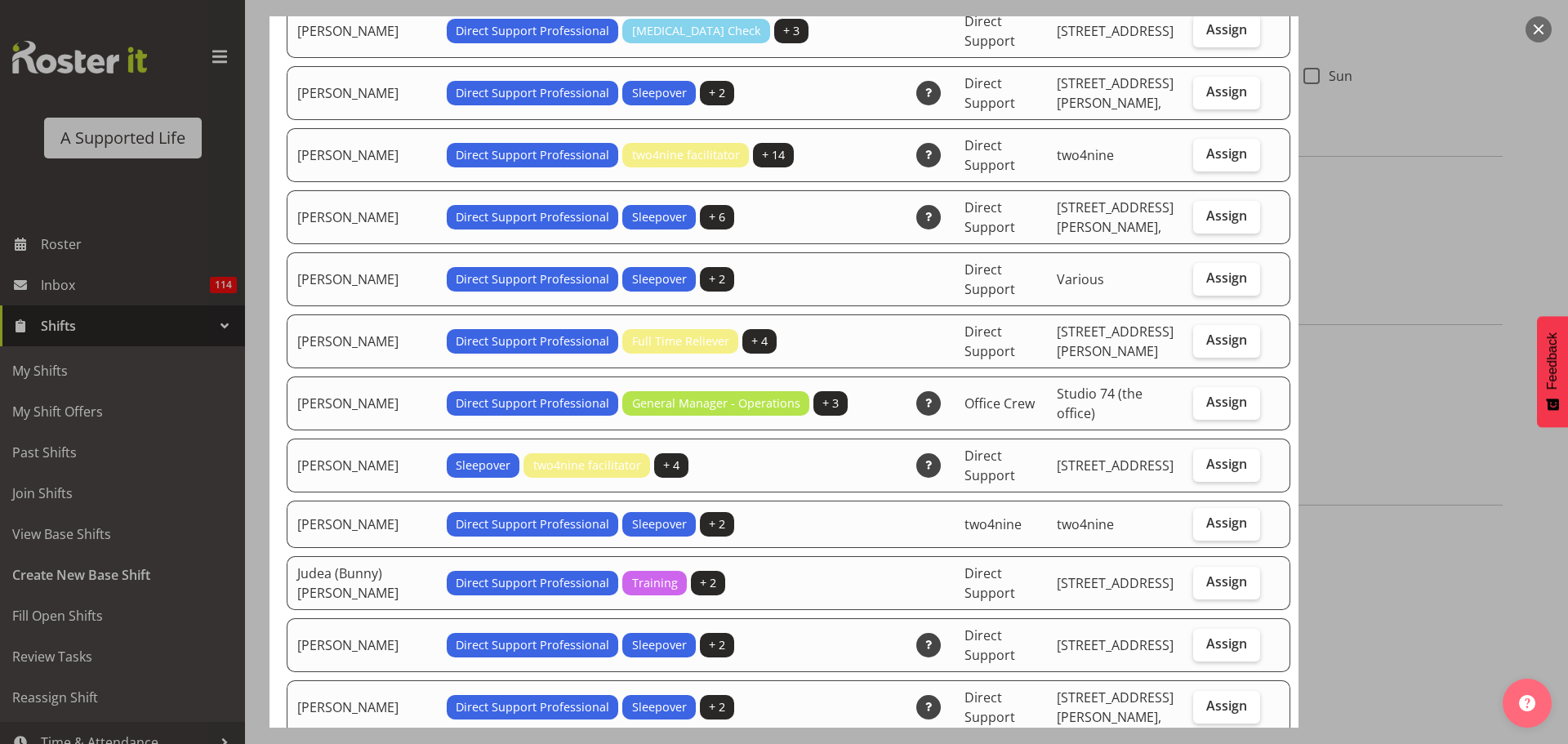
scroll to position [2450, 0]
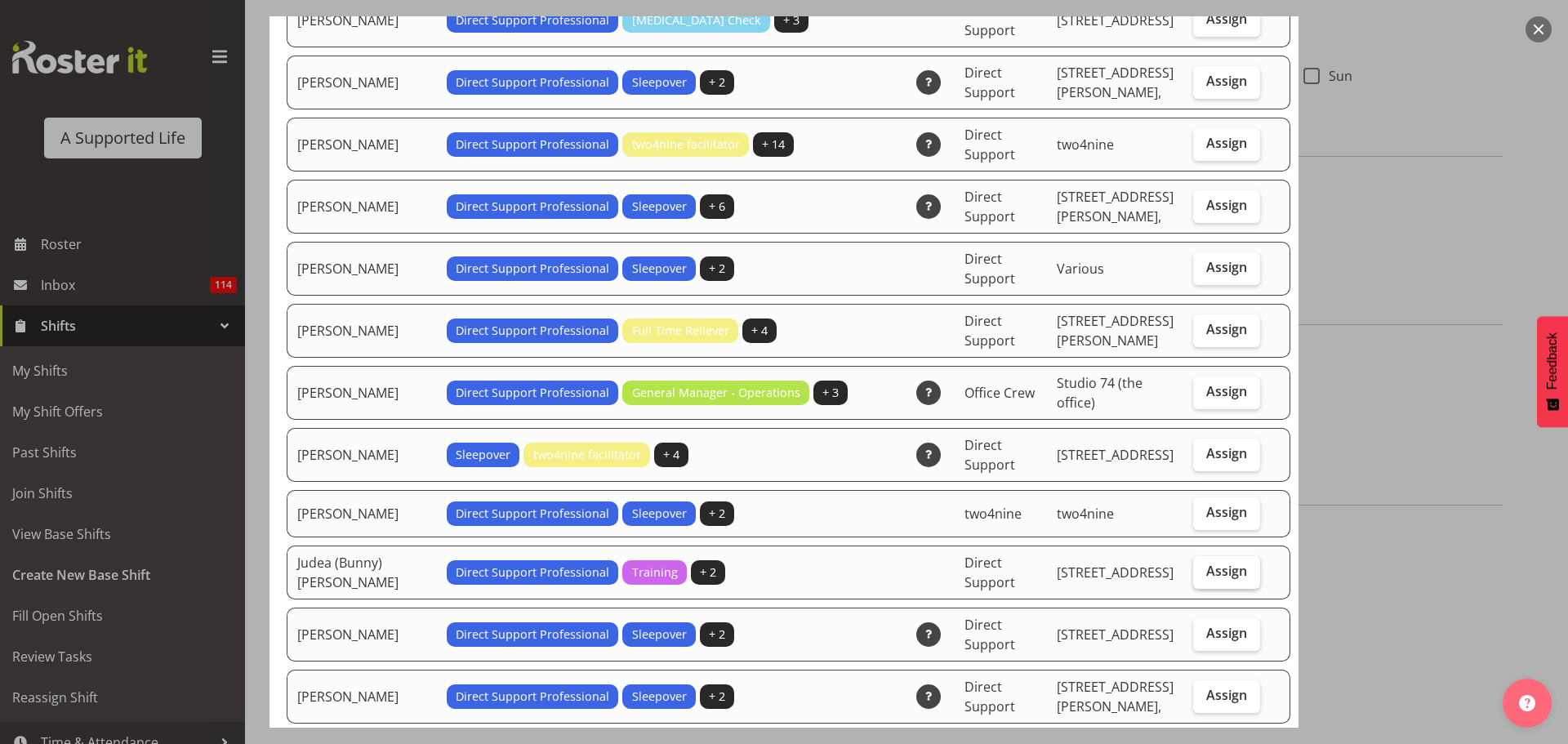
click at [1206, 563] on span "Assign" at bounding box center [1226, 571] width 41 height 16
click at [1193, 566] on input "Assign" at bounding box center [1198, 572] width 10 height 10
checkbox input "true"
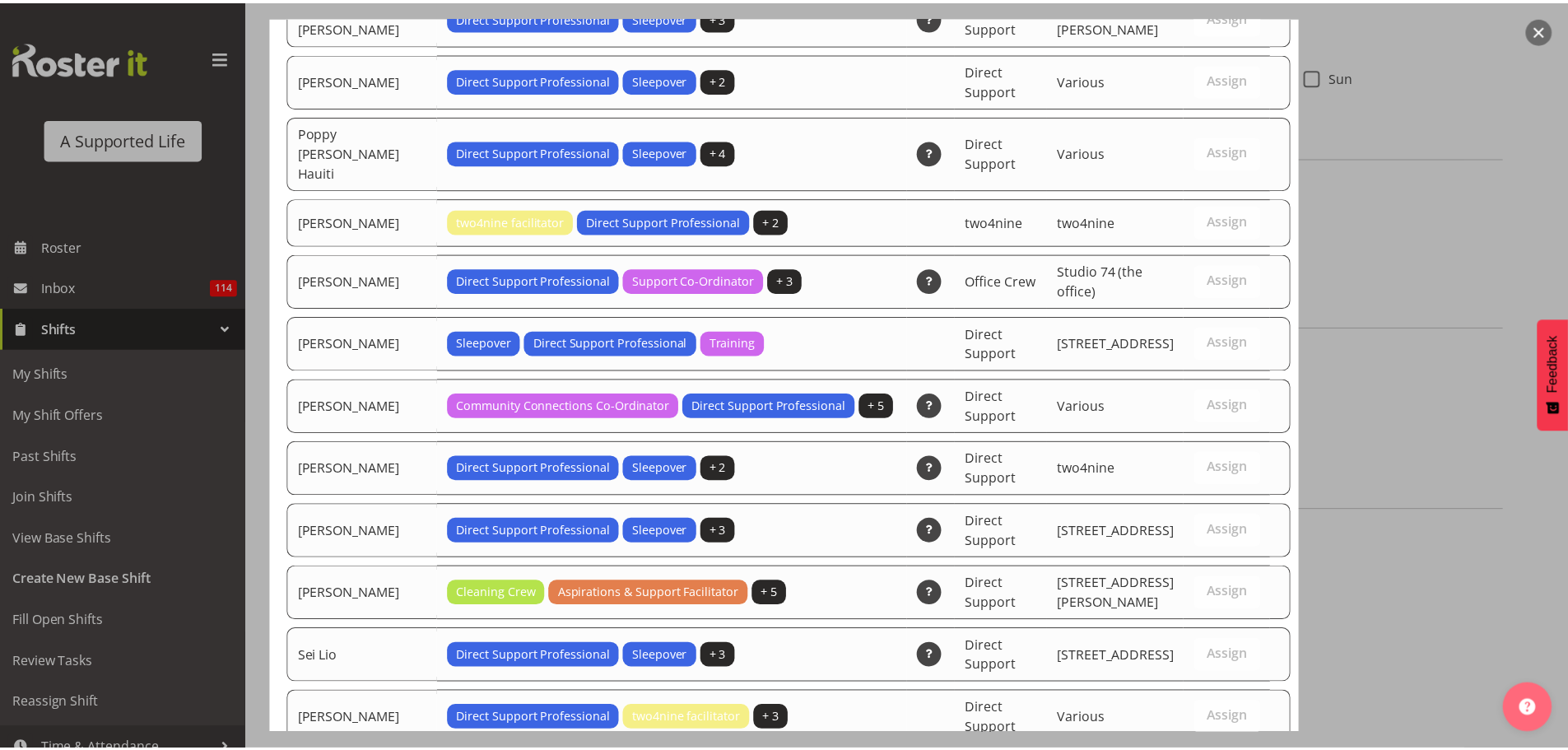
scroll to position [5082, 0]
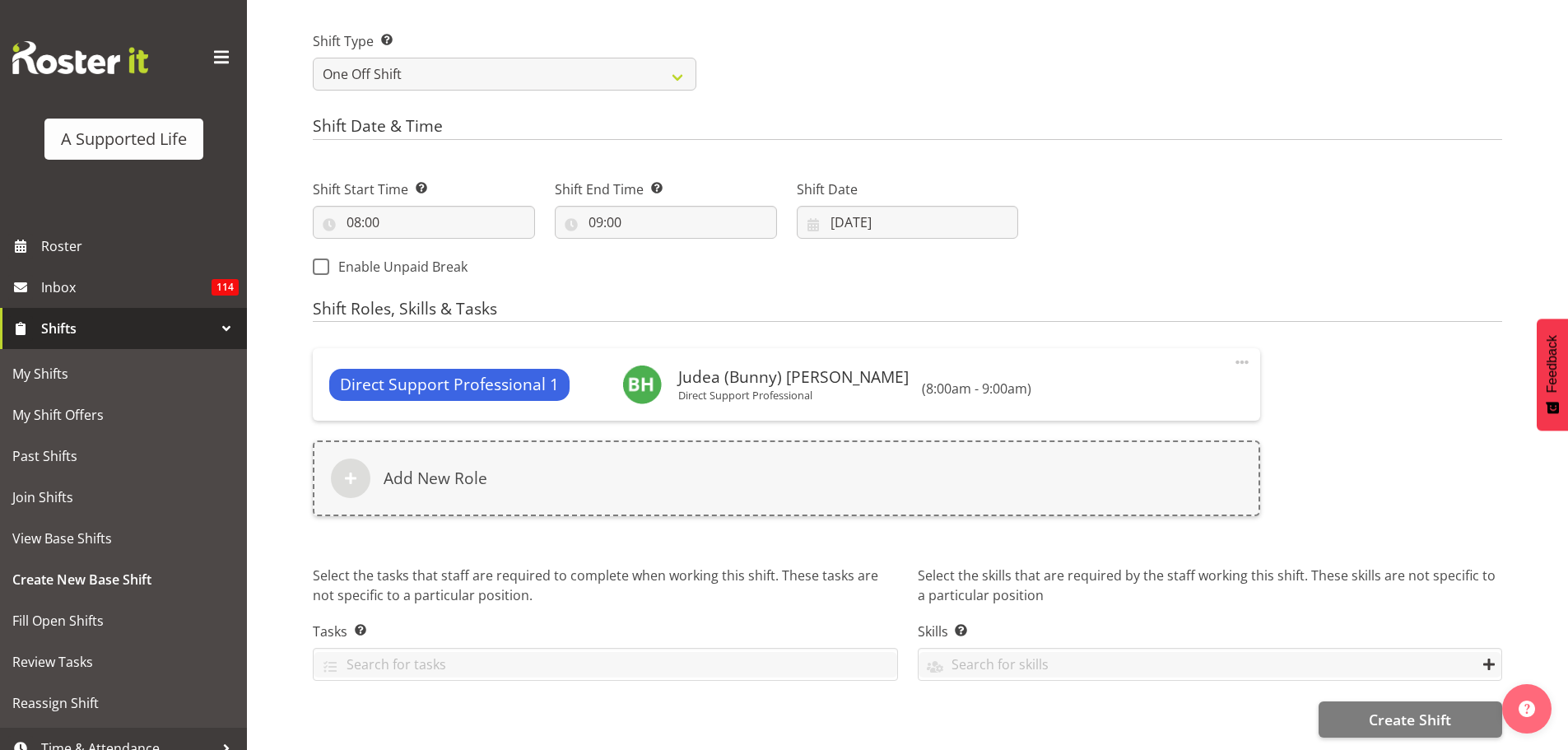
scroll to position [685, 0]
click at [1372, 709] on span "Create Shift" at bounding box center [1409, 719] width 82 height 22
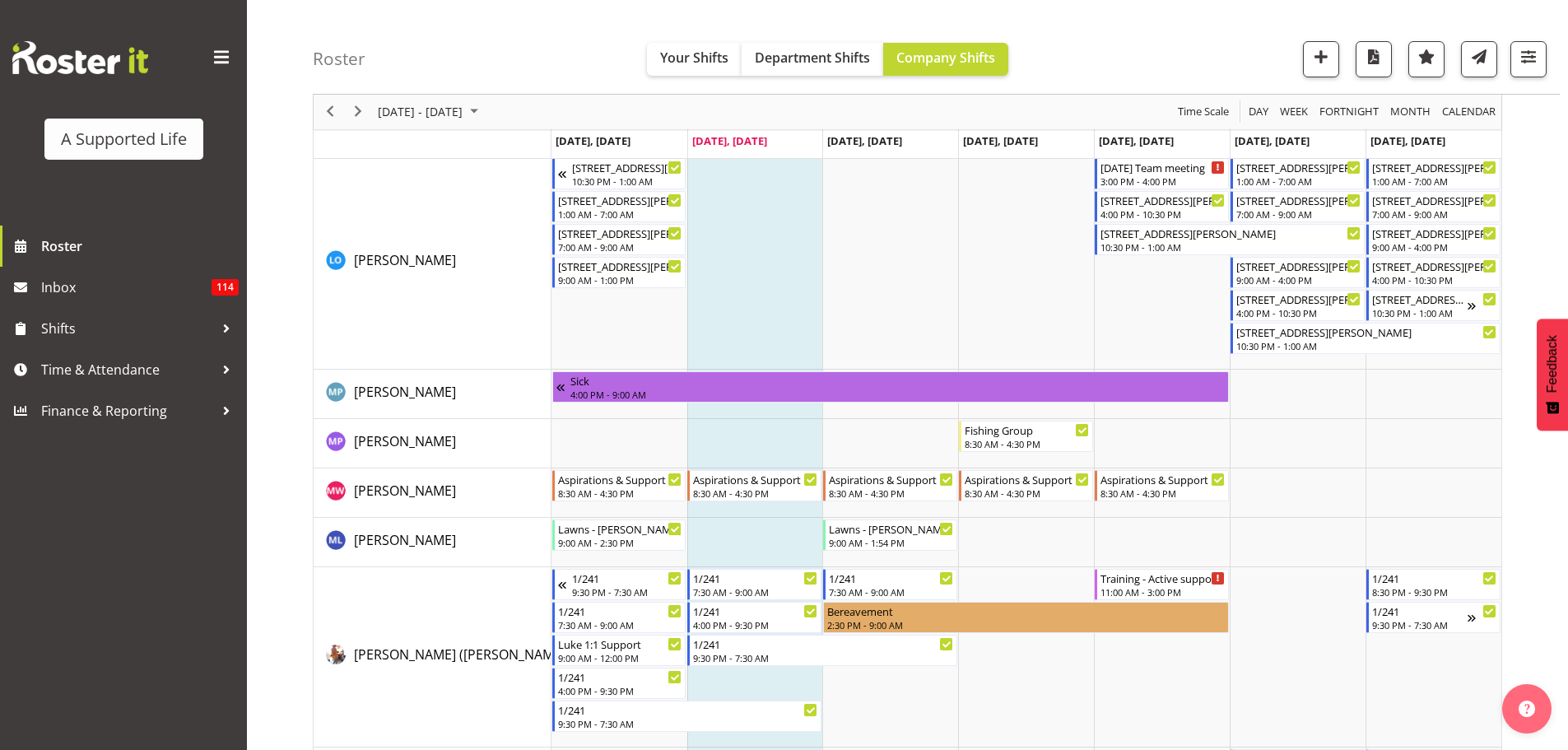
scroll to position [6752, 0]
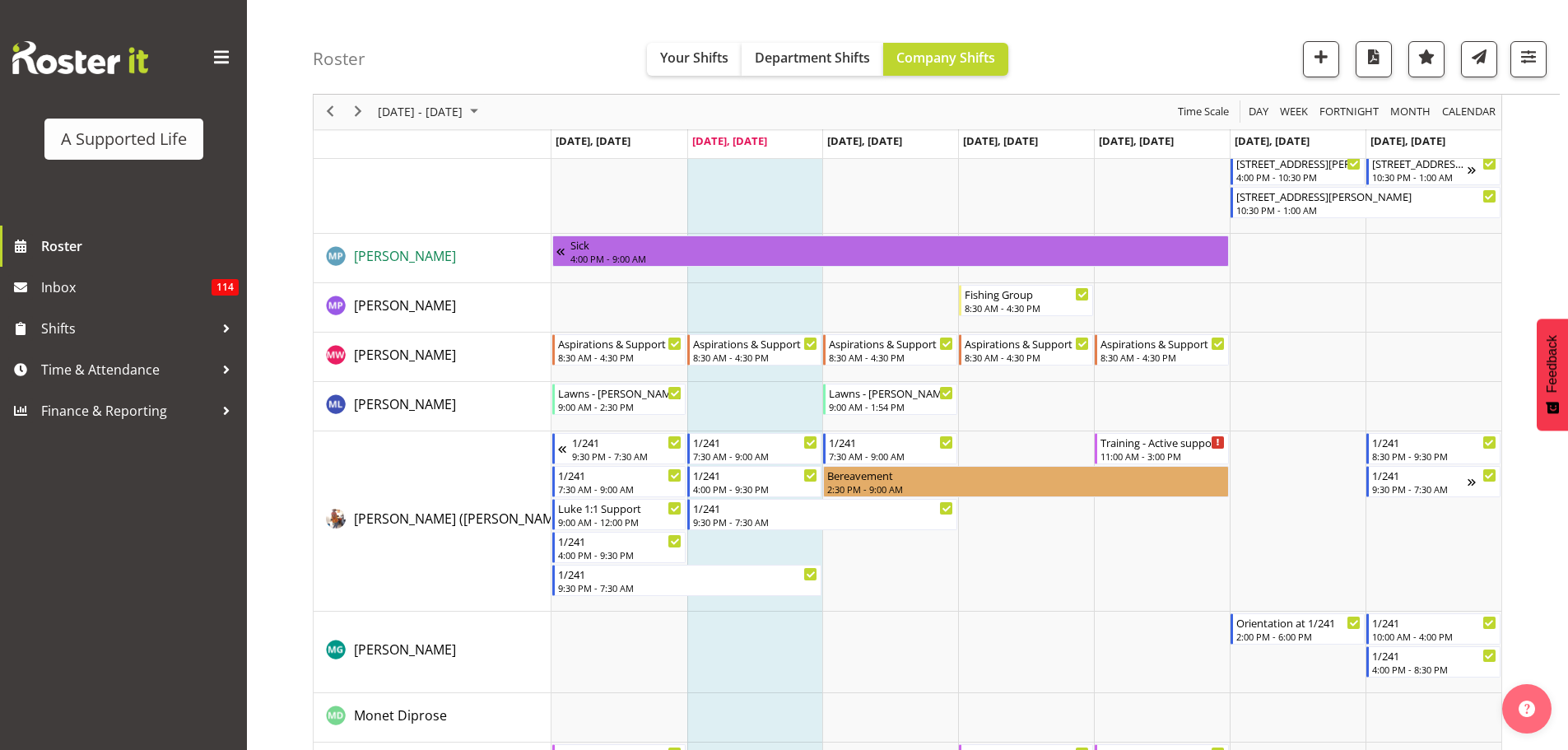
click at [406, 259] on span "[PERSON_NAME]" at bounding box center [405, 256] width 102 height 18
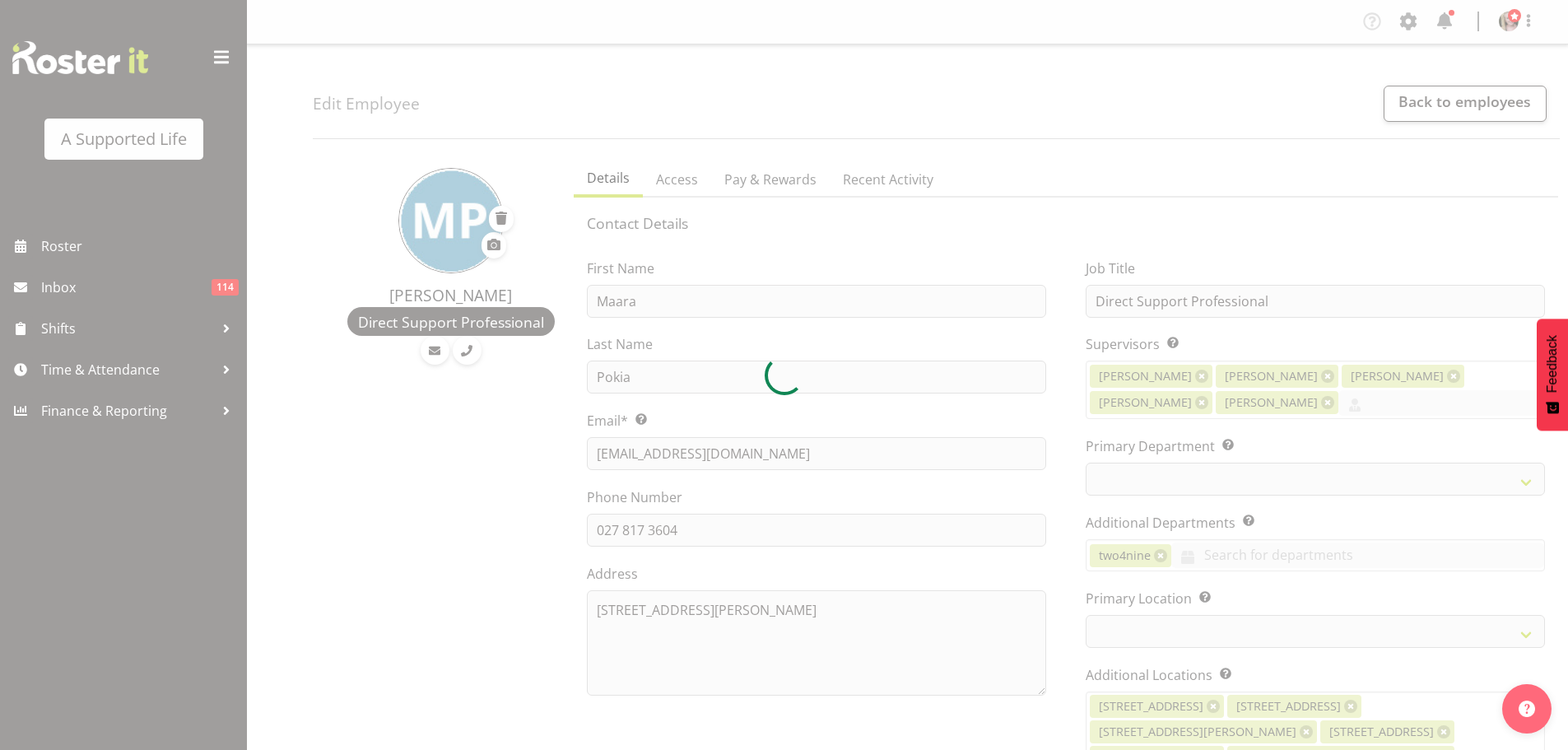
select select "TimelineWeek"
select select
select select "903"
